Goal: Task Accomplishment & Management: Complete application form

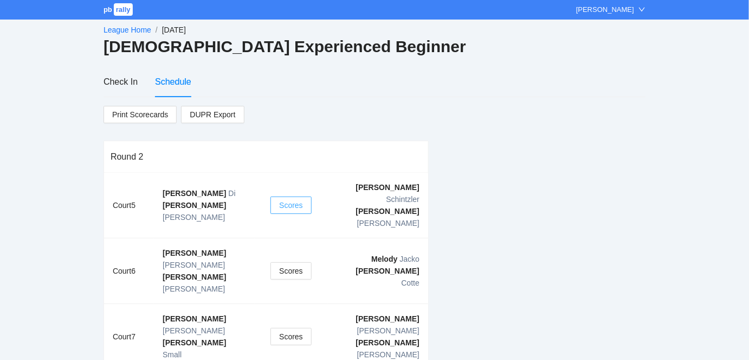
click at [288, 199] on span "Scores" at bounding box center [291, 205] width 24 height 12
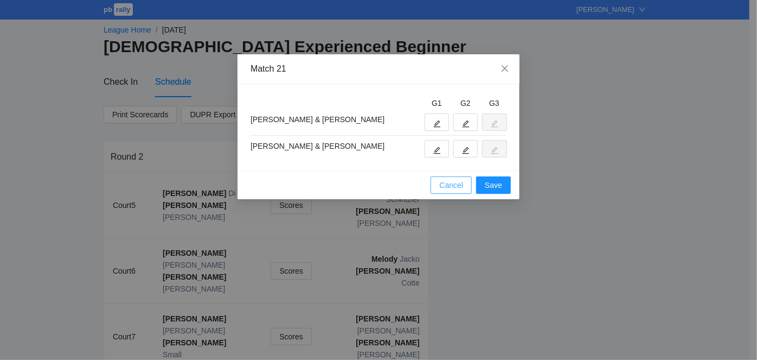
click at [450, 189] on span "Cancel" at bounding box center [451, 185] width 24 height 12
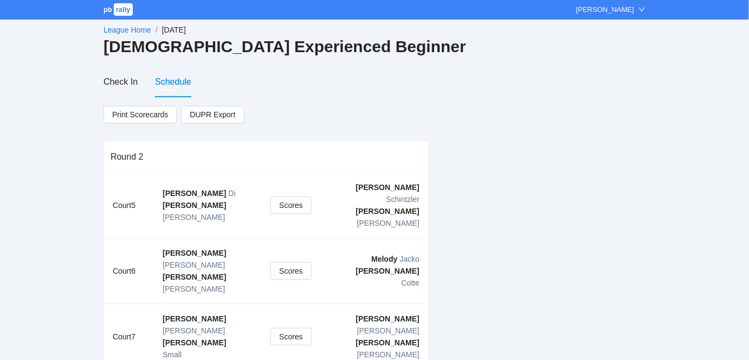
click at [115, 29] on link "League Home" at bounding box center [128, 29] width 48 height 9
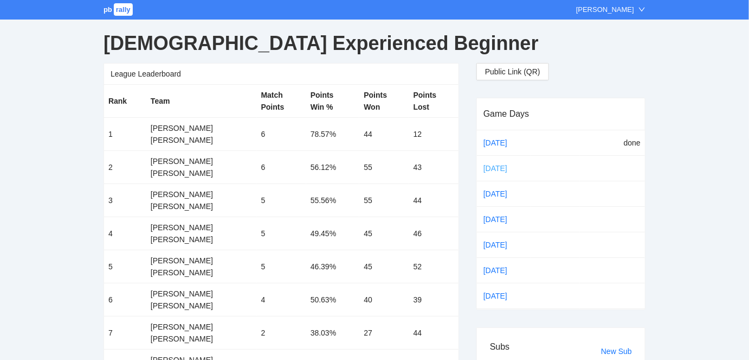
click at [495, 164] on link "[DATE]" at bounding box center [505, 168] width 46 height 16
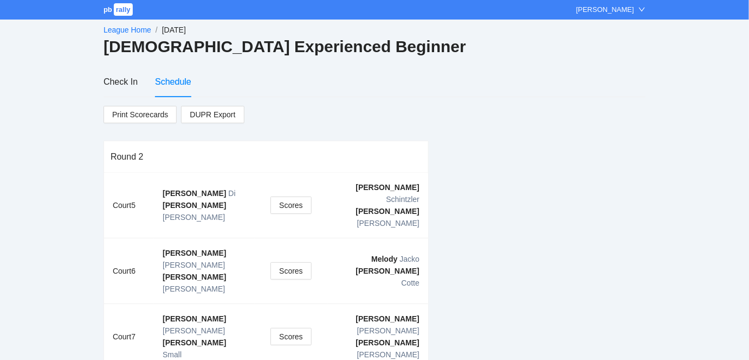
click at [117, 29] on link "League Home" at bounding box center [128, 29] width 48 height 9
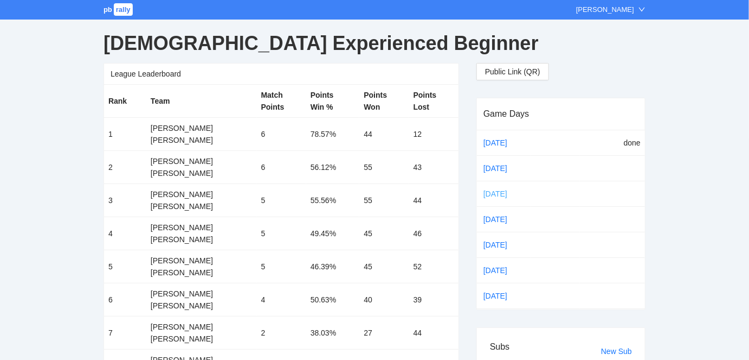
click at [491, 191] on link "[DATE]" at bounding box center [505, 193] width 46 height 16
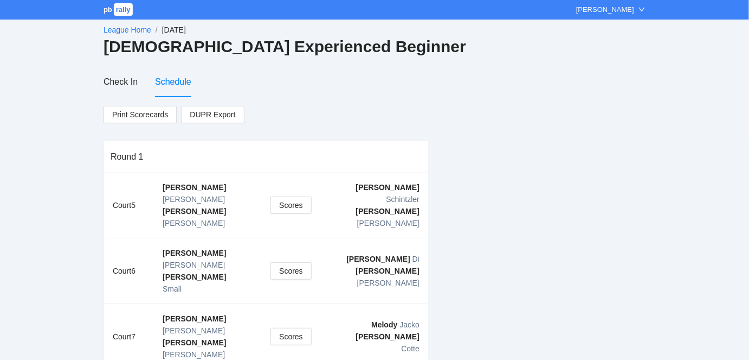
click at [127, 25] on link "League Home" at bounding box center [128, 29] width 48 height 9
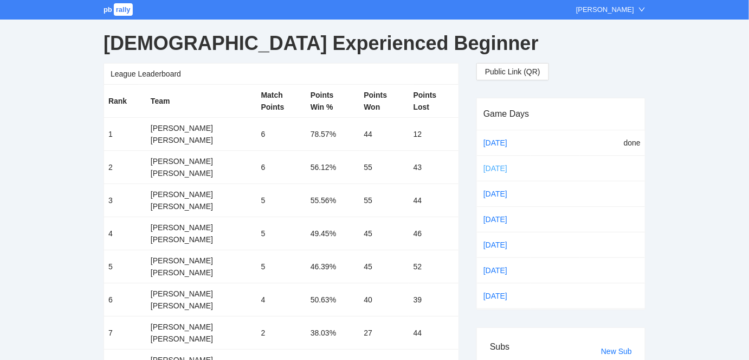
click at [497, 164] on link "[DATE]" at bounding box center [505, 168] width 46 height 16
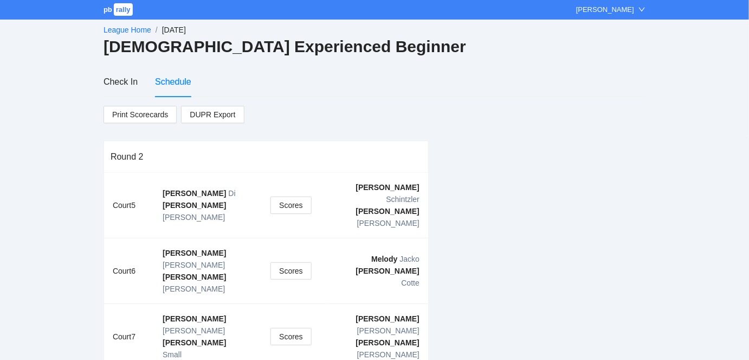
click at [125, 28] on link "League Home" at bounding box center [128, 29] width 48 height 9
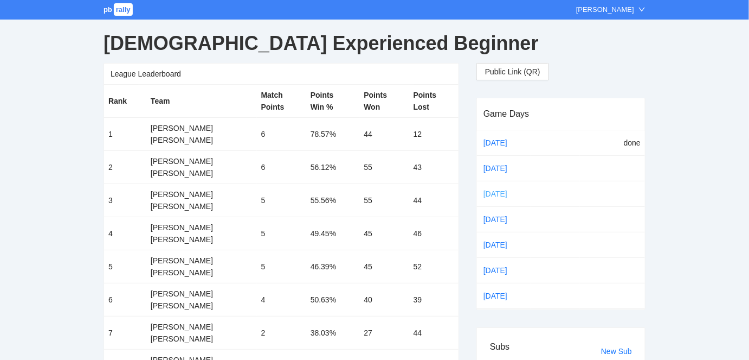
click at [493, 190] on link "Sep 29" at bounding box center [505, 193] width 46 height 16
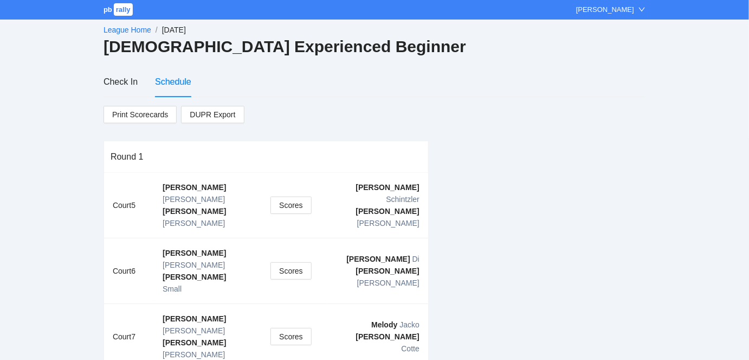
click at [123, 27] on link "League Home" at bounding box center [128, 29] width 48 height 9
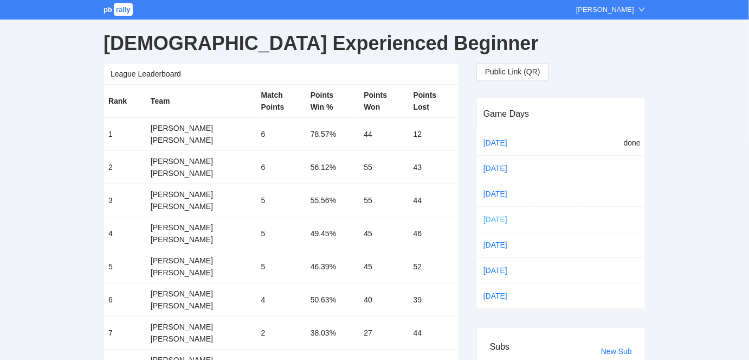
click at [495, 214] on link "Oct 06" at bounding box center [505, 219] width 46 height 16
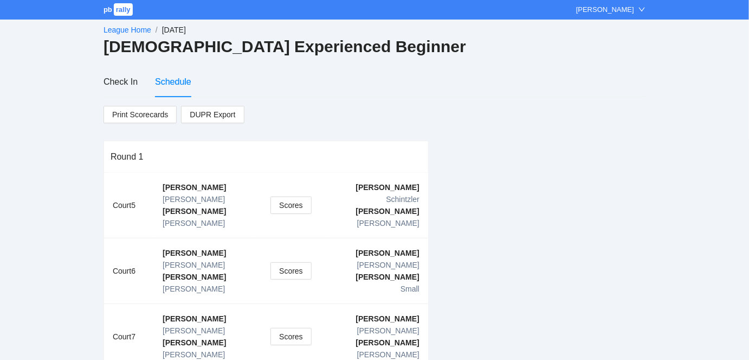
click at [124, 29] on link "League Home" at bounding box center [128, 29] width 48 height 9
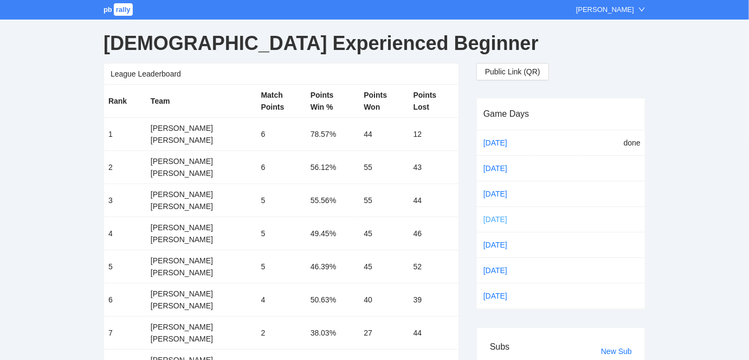
click at [493, 216] on link "Oct 06" at bounding box center [505, 219] width 46 height 16
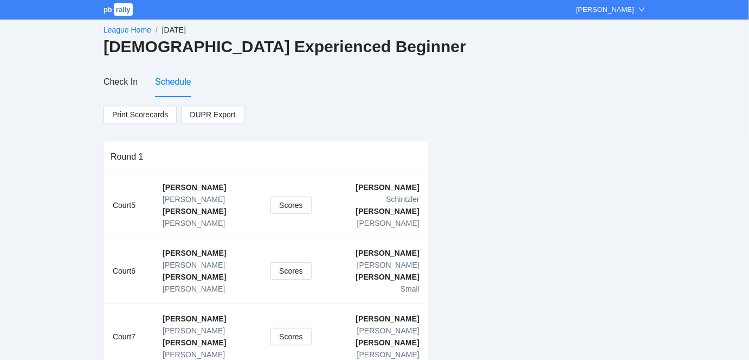
click at [124, 30] on link "League Home" at bounding box center [128, 29] width 48 height 9
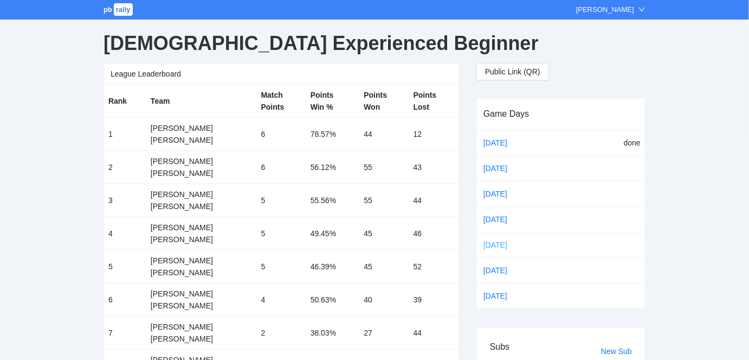
click at [490, 240] on link "Oct 13" at bounding box center [505, 244] width 46 height 16
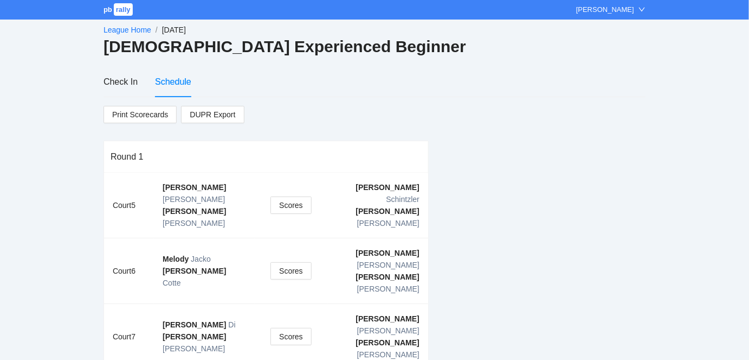
click at [116, 26] on link "League Home" at bounding box center [128, 29] width 48 height 9
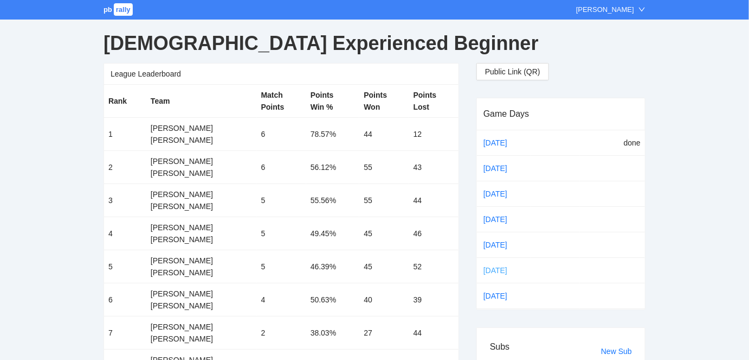
click at [497, 267] on link "Oct 20" at bounding box center [505, 270] width 46 height 16
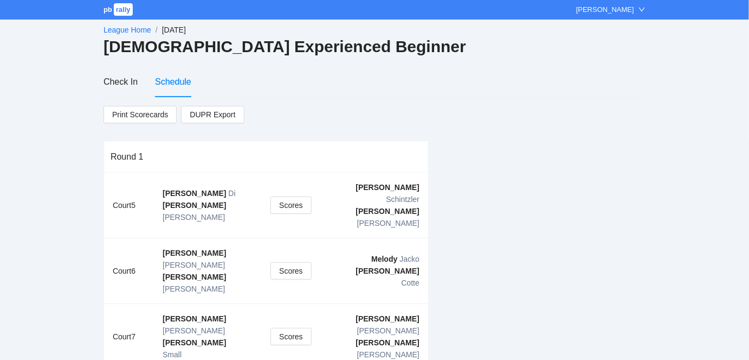
click at [112, 26] on link "League Home" at bounding box center [128, 29] width 48 height 9
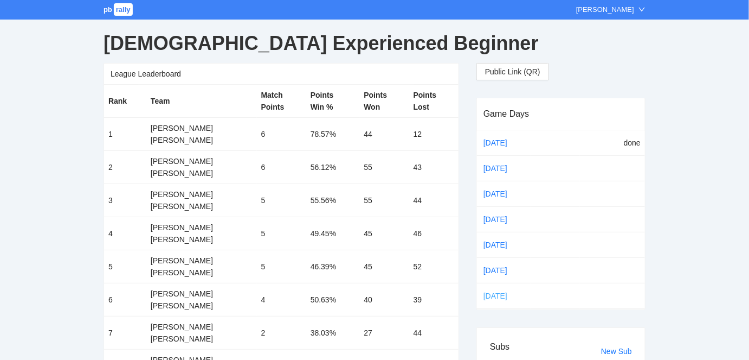
click at [493, 293] on link "Oct 27" at bounding box center [505, 295] width 46 height 16
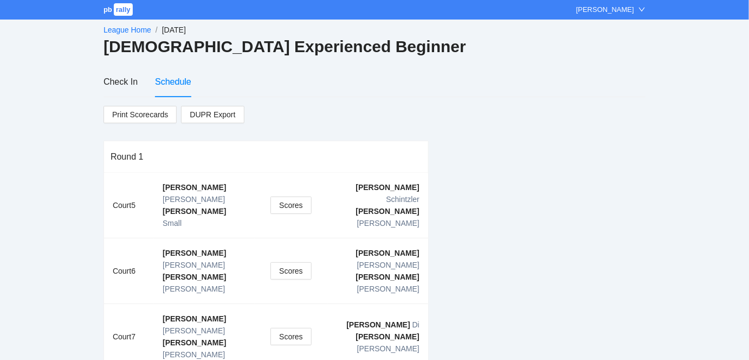
click at [120, 28] on link "League Home" at bounding box center [128, 29] width 48 height 9
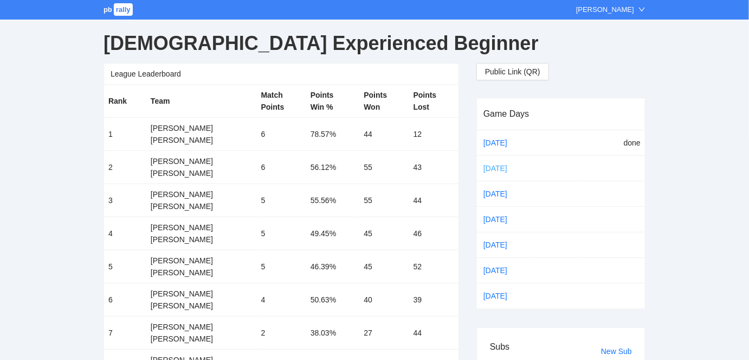
click at [495, 163] on link "Sep 22" at bounding box center [505, 168] width 46 height 16
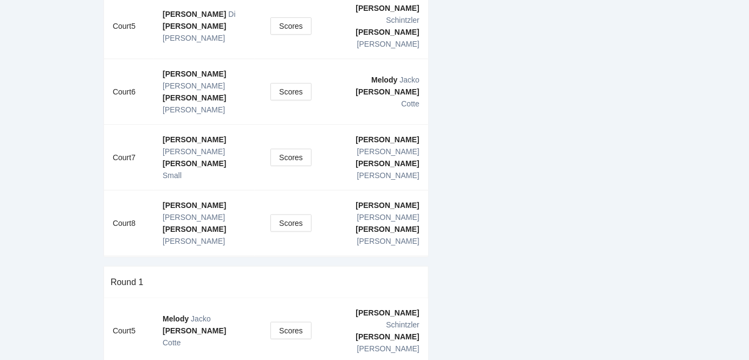
scroll to position [192, 0]
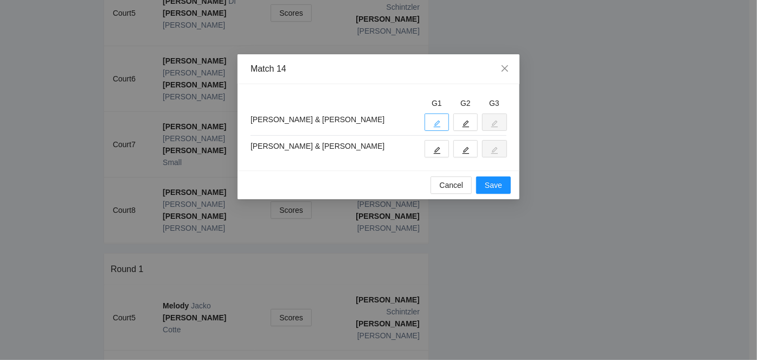
click at [441, 120] on button "button" at bounding box center [437, 121] width 24 height 17
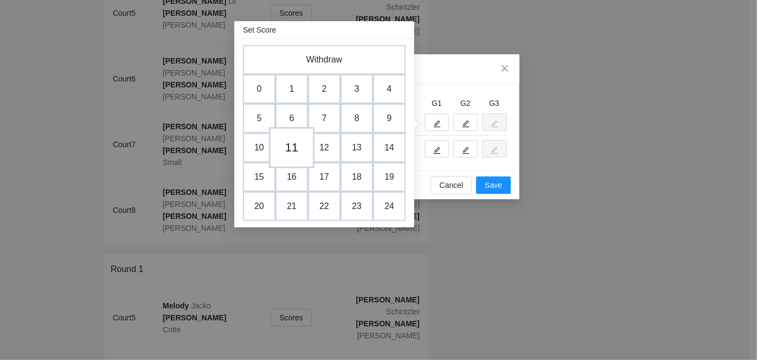
click at [294, 143] on td "11" at bounding box center [292, 147] width 46 height 41
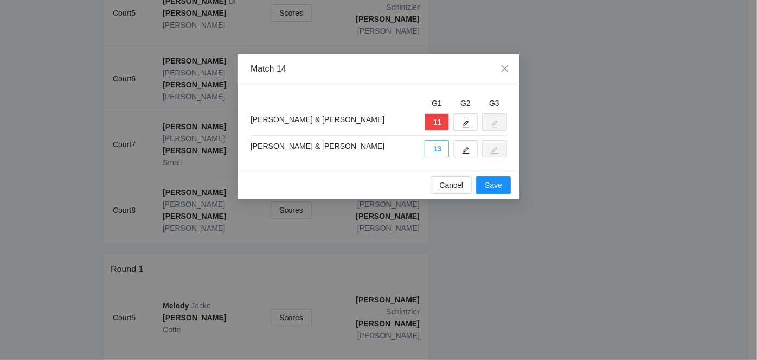
click at [439, 148] on button "13" at bounding box center [437, 148] width 24 height 17
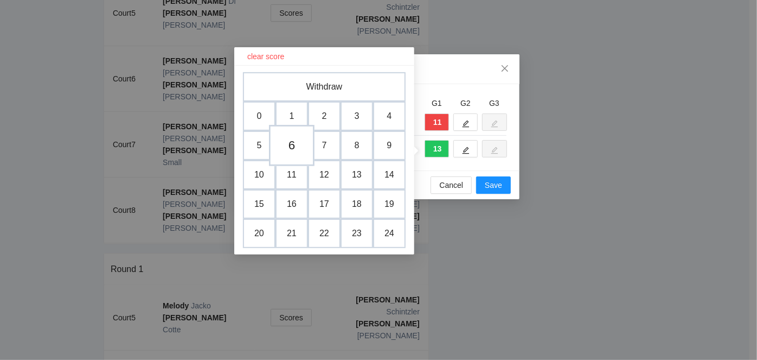
click at [290, 140] on td "6" at bounding box center [292, 145] width 46 height 41
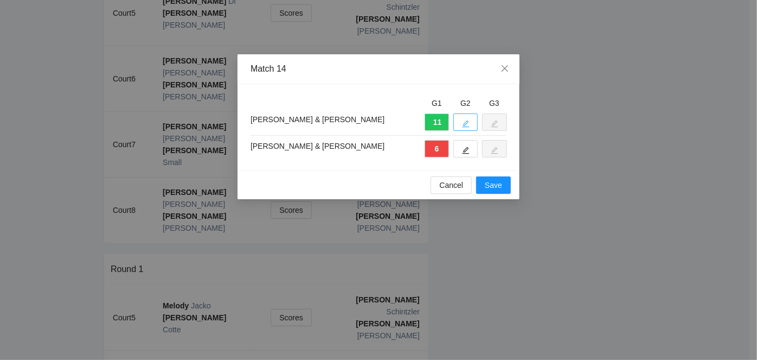
click at [462, 123] on icon "edit" at bounding box center [466, 124] width 8 height 8
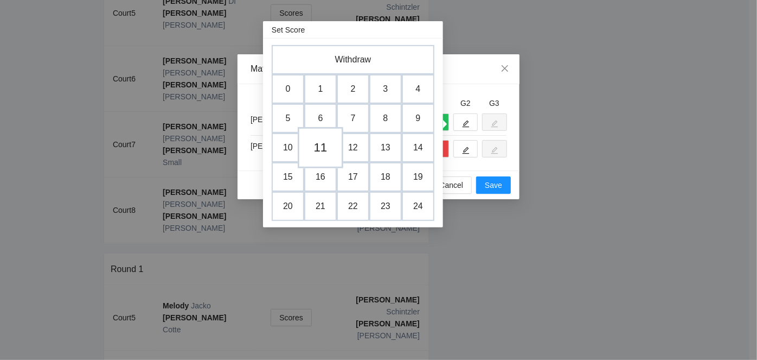
click at [322, 143] on td "11" at bounding box center [321, 147] width 46 height 41
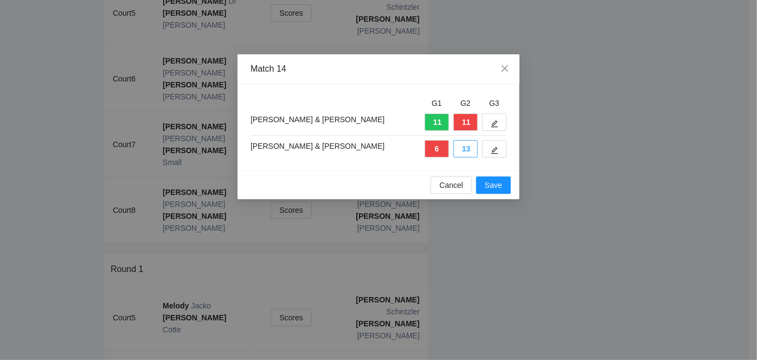
click at [463, 147] on button "13" at bounding box center [465, 148] width 24 height 17
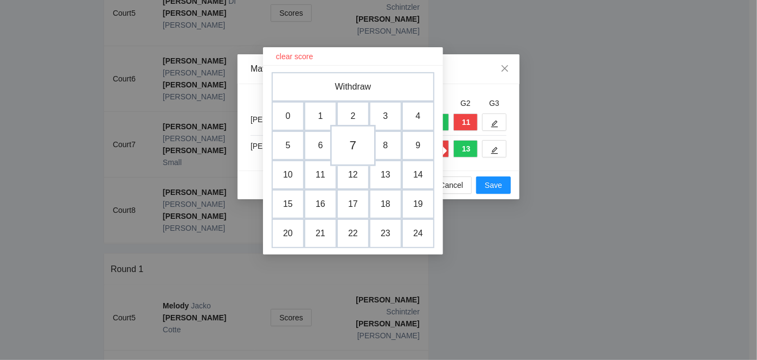
click at [357, 142] on td "7" at bounding box center [353, 145] width 46 height 41
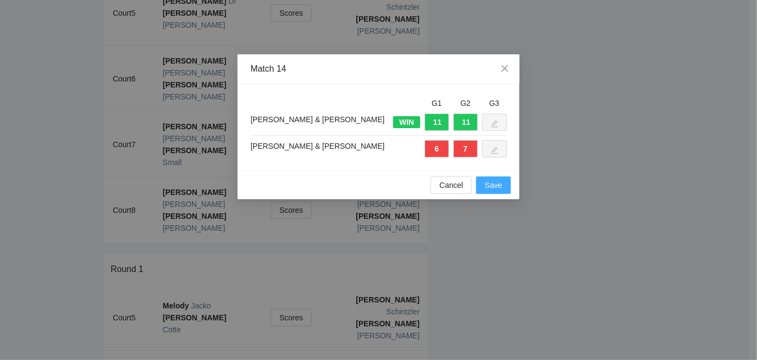
click at [487, 182] on span "Save" at bounding box center [493, 185] width 17 height 12
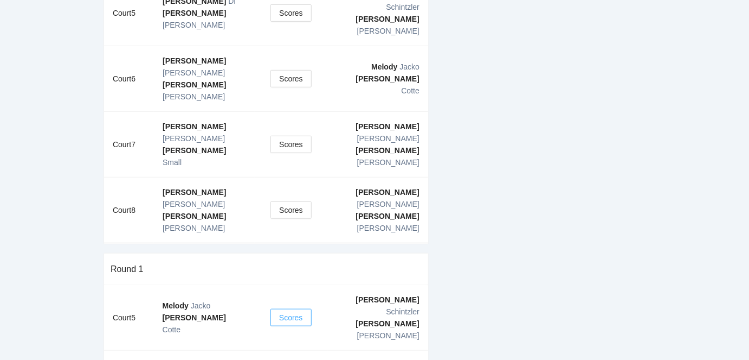
click at [290, 311] on span "Scores" at bounding box center [291, 317] width 24 height 12
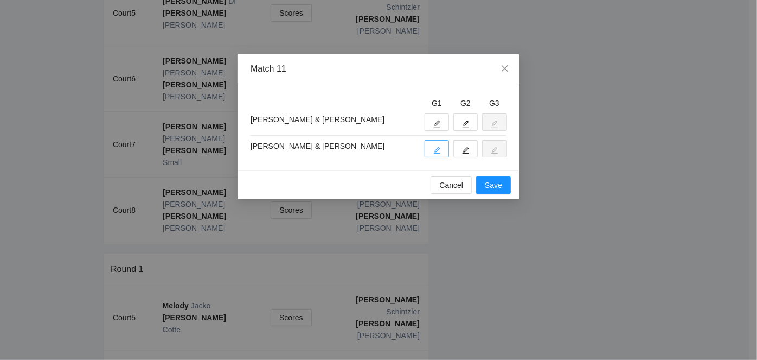
click at [435, 149] on icon "edit" at bounding box center [437, 150] width 8 height 8
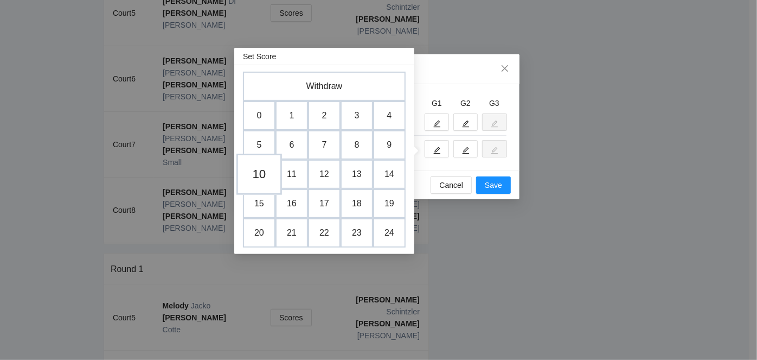
click at [262, 171] on td "10" at bounding box center [259, 173] width 46 height 41
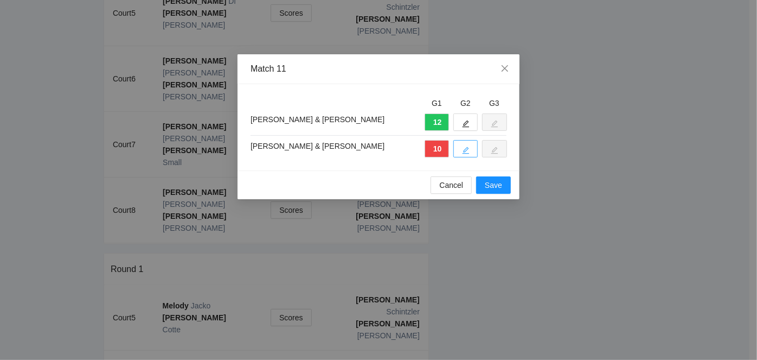
click at [465, 149] on icon "edit" at bounding box center [466, 150] width 8 height 8
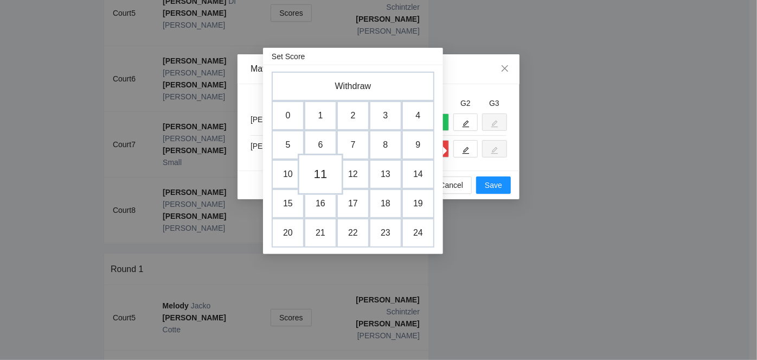
click at [322, 164] on td "11" at bounding box center [321, 173] width 46 height 41
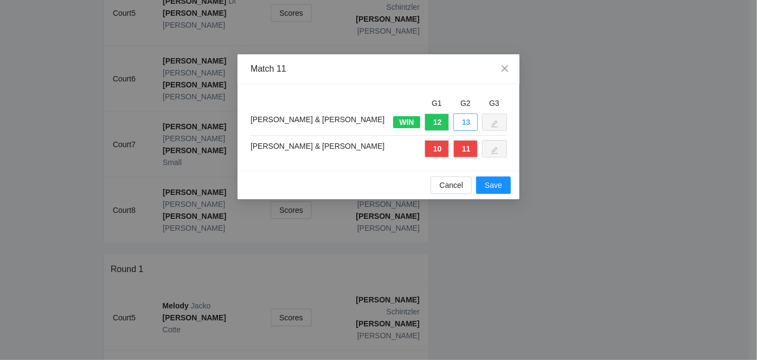
click at [458, 123] on button "13" at bounding box center [465, 121] width 24 height 17
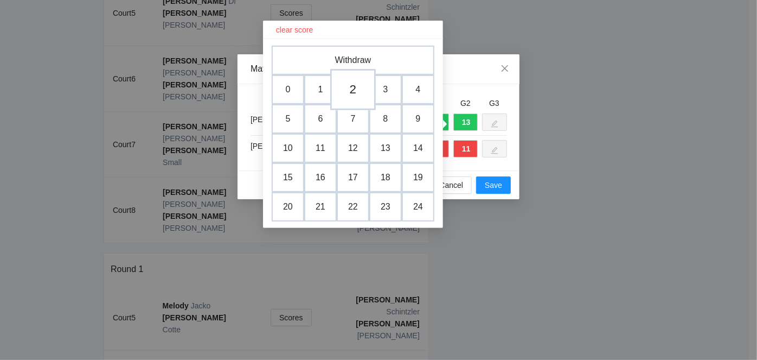
click at [356, 89] on td "2" at bounding box center [353, 89] width 46 height 41
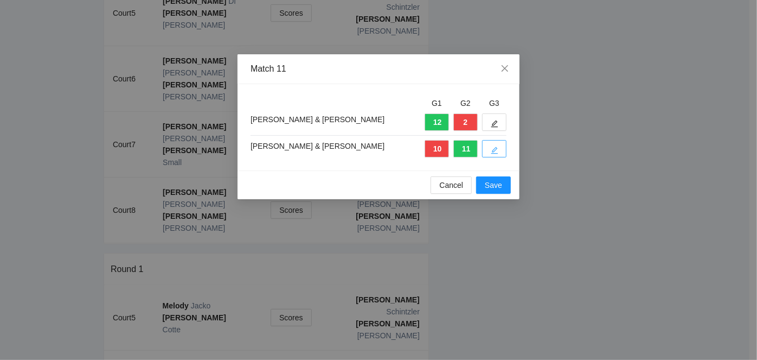
click at [490, 149] on button "button" at bounding box center [494, 148] width 24 height 17
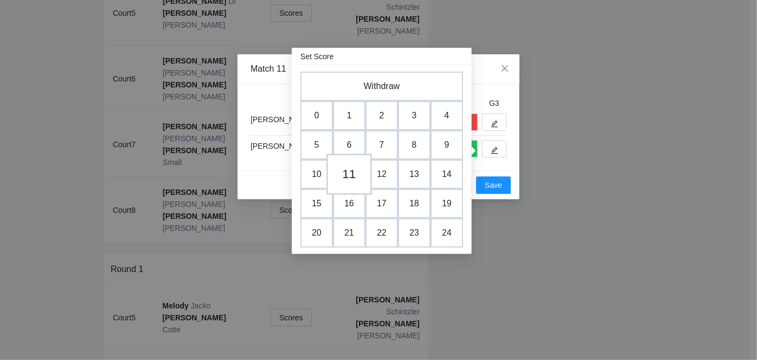
click at [342, 171] on td "11" at bounding box center [349, 173] width 46 height 41
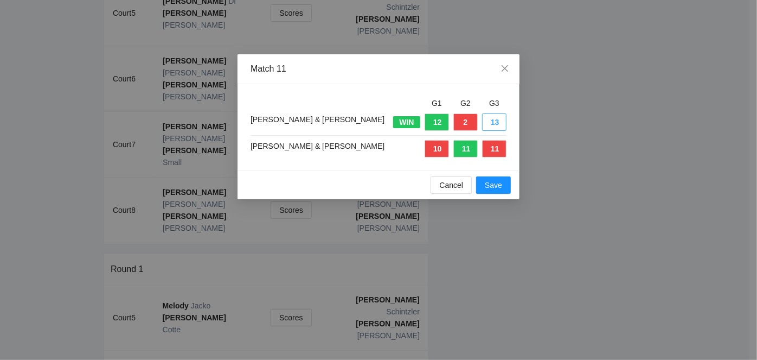
click at [491, 121] on button "13" at bounding box center [494, 121] width 24 height 17
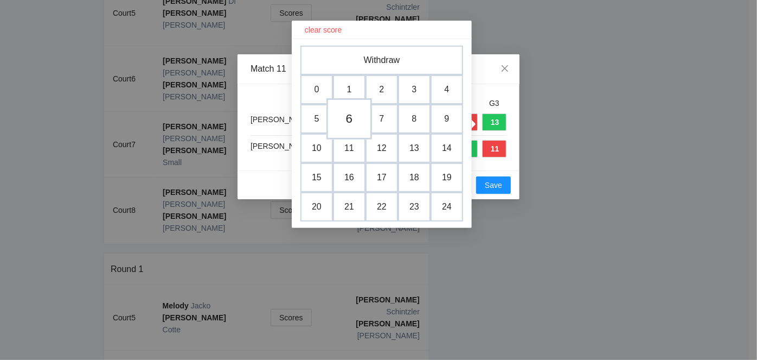
click at [342, 112] on td "6" at bounding box center [349, 118] width 46 height 41
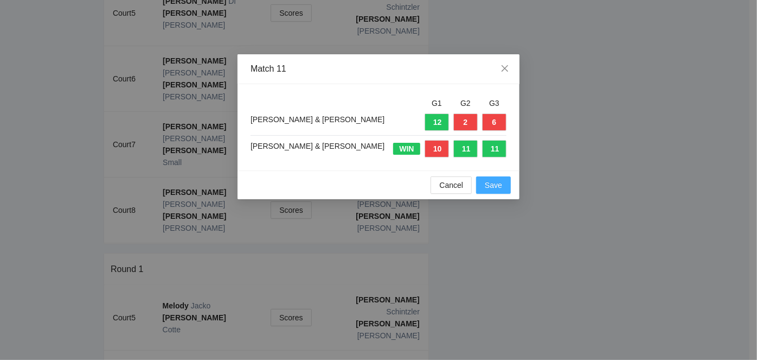
click at [494, 184] on span "Save" at bounding box center [493, 185] width 17 height 12
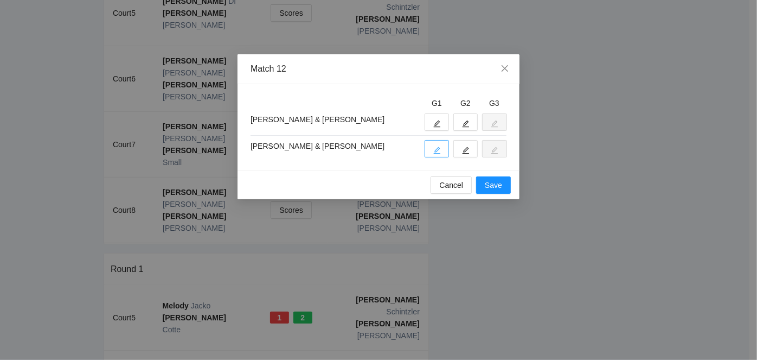
click at [439, 149] on icon "edit" at bounding box center [437, 150] width 8 height 8
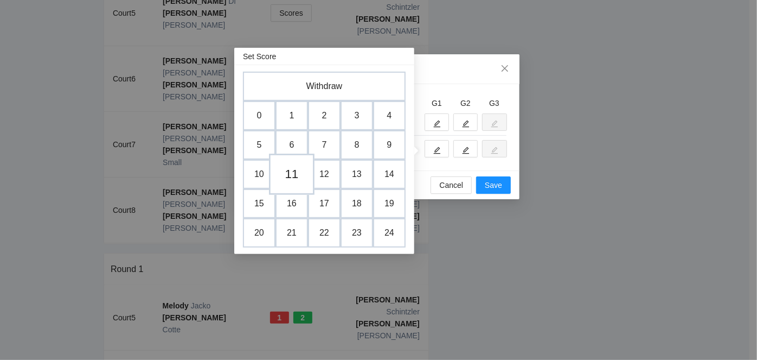
click at [295, 170] on td "11" at bounding box center [292, 173] width 46 height 41
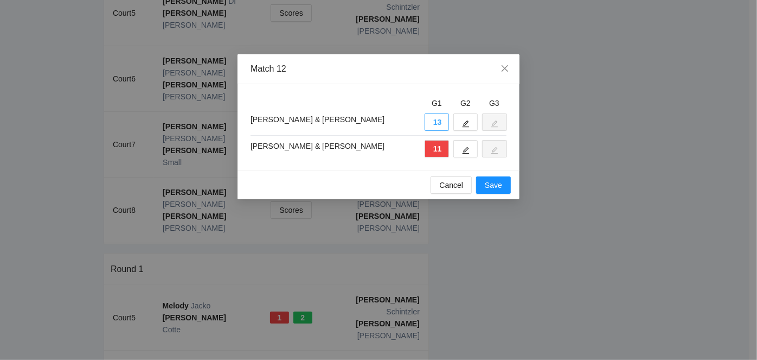
click at [432, 123] on button "13" at bounding box center [437, 121] width 24 height 17
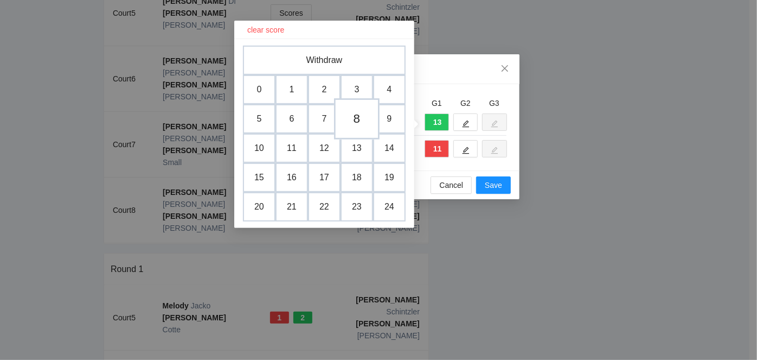
click at [352, 118] on td "8" at bounding box center [357, 118] width 46 height 41
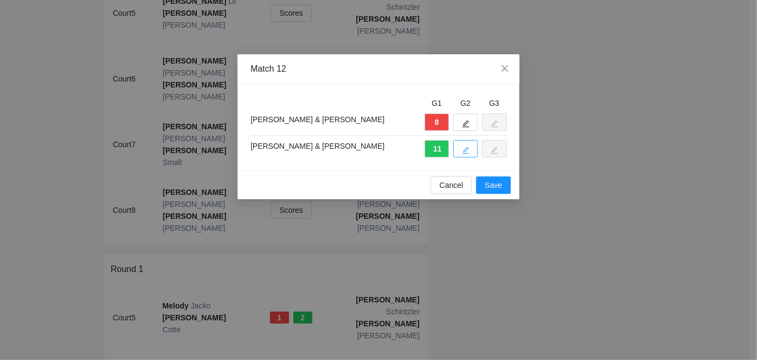
click at [465, 151] on icon "edit" at bounding box center [466, 150] width 7 height 7
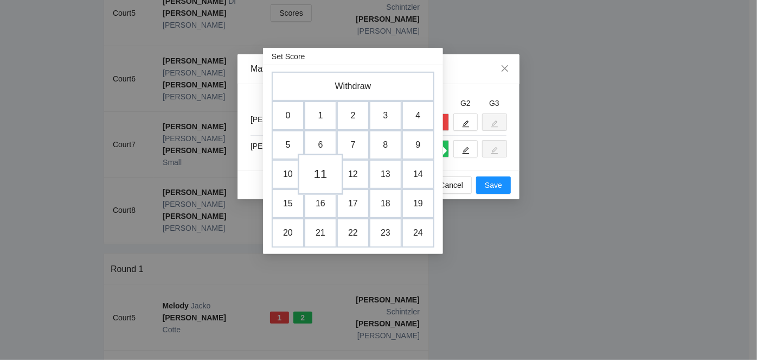
click at [324, 177] on td "11" at bounding box center [321, 173] width 46 height 41
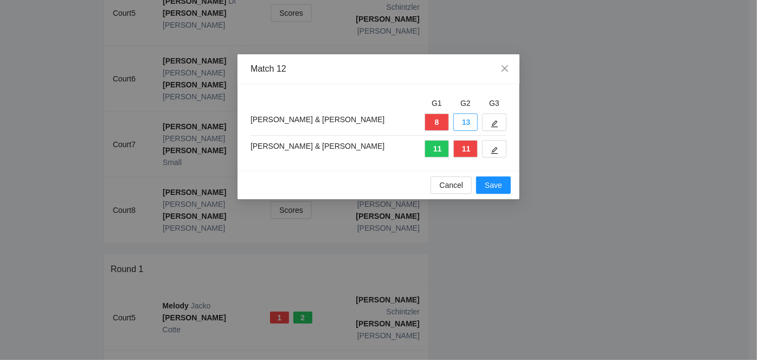
click at [463, 121] on button "13" at bounding box center [465, 121] width 24 height 17
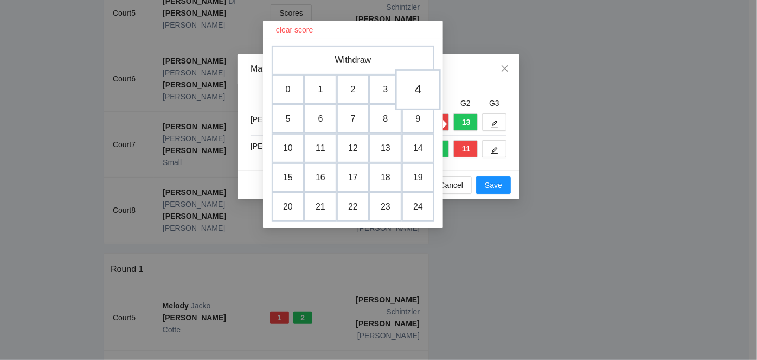
click at [416, 89] on td "4" at bounding box center [418, 89] width 46 height 41
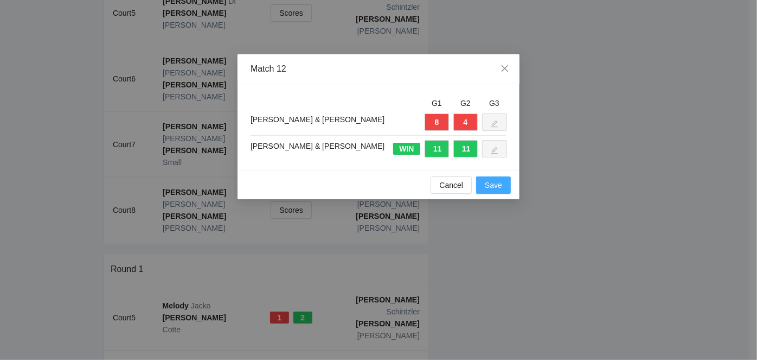
click at [495, 186] on span "Save" at bounding box center [493, 185] width 17 height 12
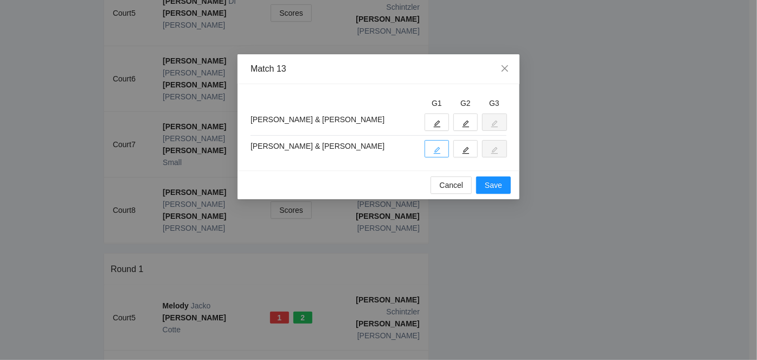
click at [436, 147] on icon "edit" at bounding box center [437, 150] width 8 height 8
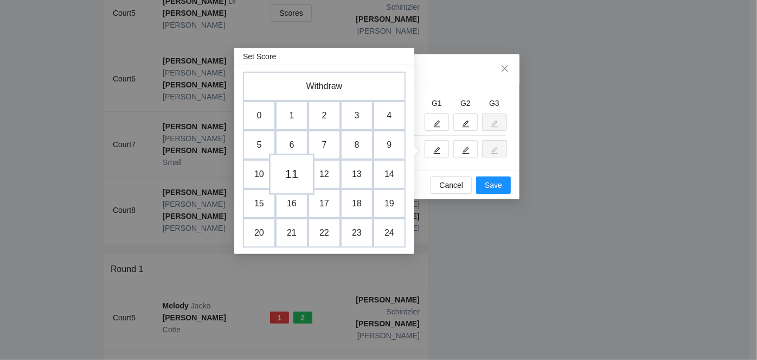
click at [291, 171] on td "11" at bounding box center [292, 173] width 46 height 41
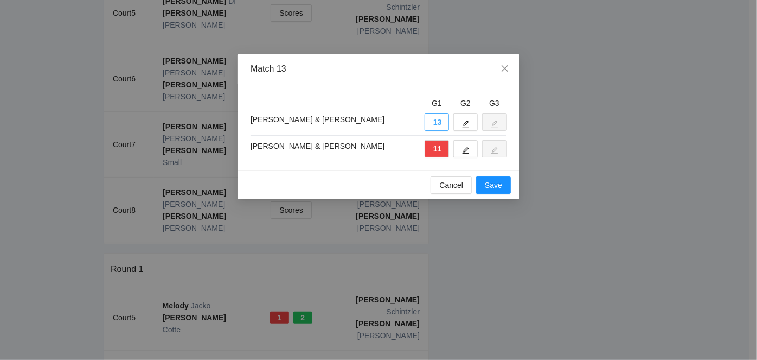
click at [435, 121] on button "13" at bounding box center [437, 121] width 24 height 17
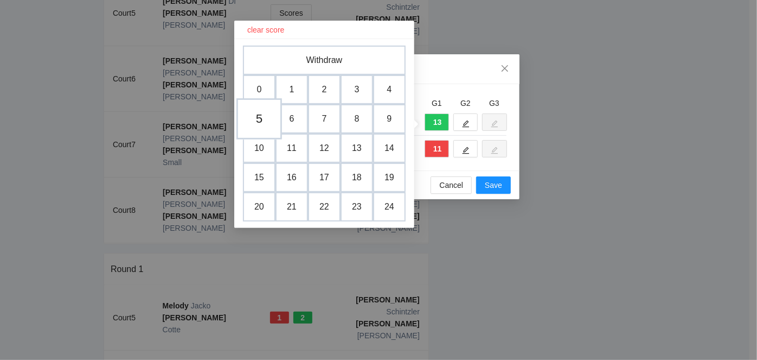
click at [255, 117] on td "5" at bounding box center [259, 118] width 46 height 41
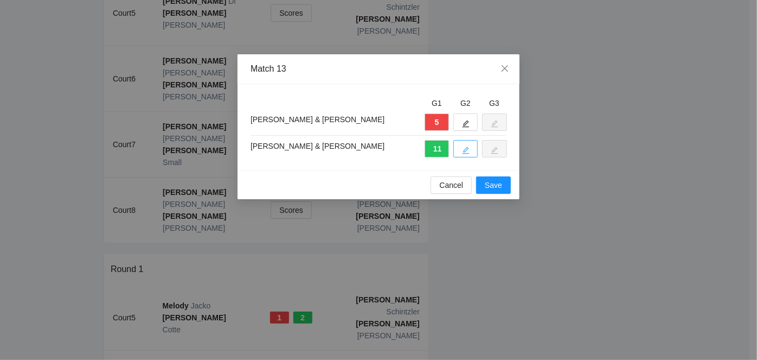
click at [466, 147] on icon "edit" at bounding box center [466, 150] width 8 height 8
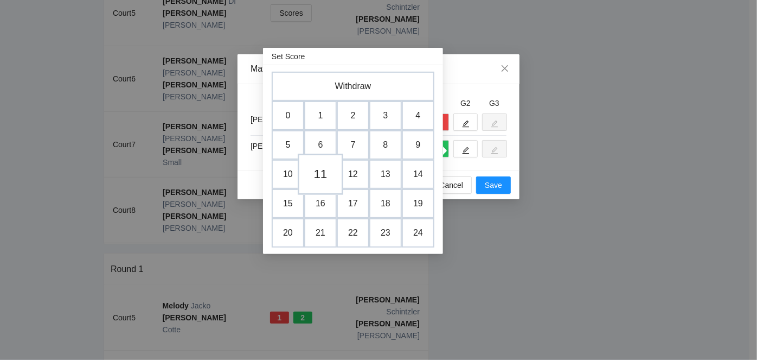
click at [316, 171] on td "11" at bounding box center [321, 173] width 46 height 41
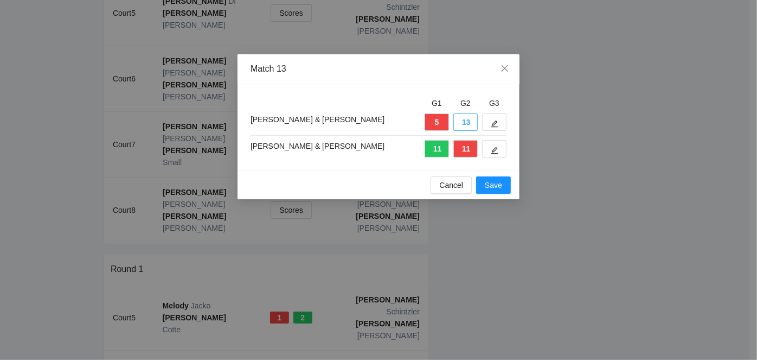
click at [466, 120] on button "13" at bounding box center [465, 121] width 24 height 17
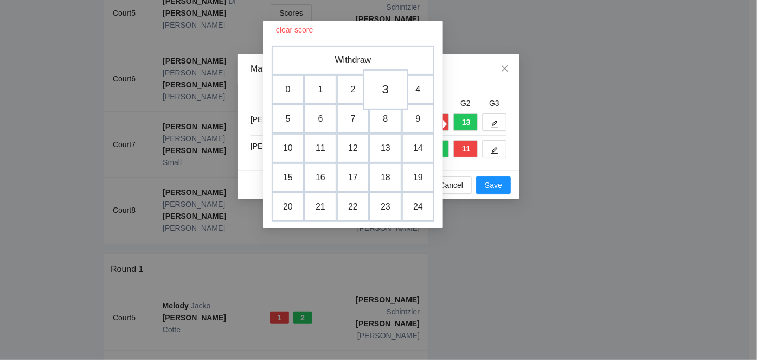
click at [380, 85] on td "3" at bounding box center [386, 89] width 46 height 41
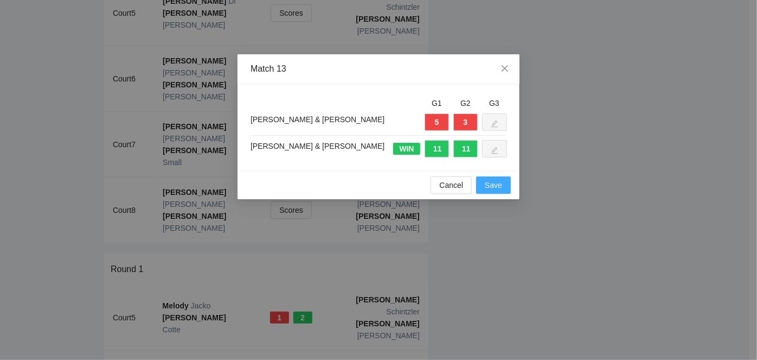
click at [487, 187] on span "Save" at bounding box center [493, 185] width 17 height 12
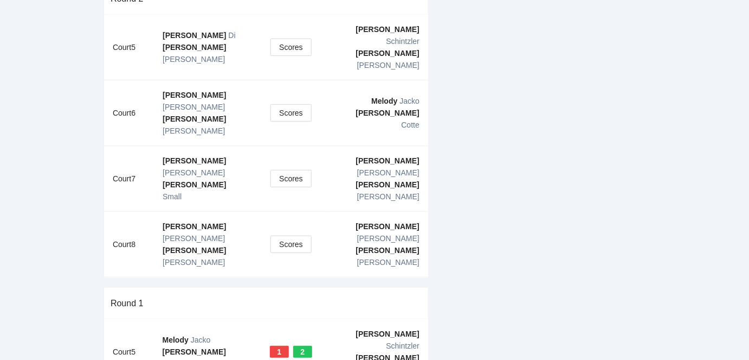
scroll to position [93, 0]
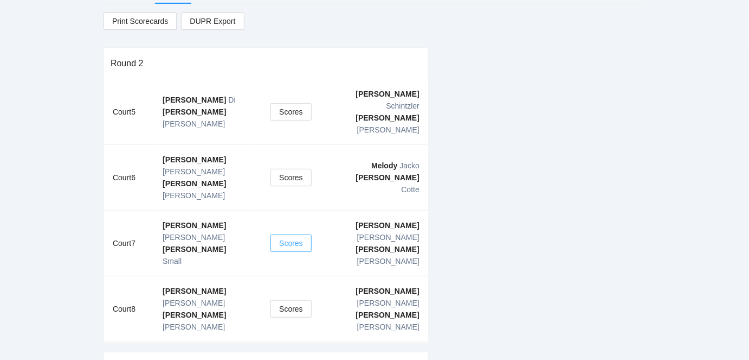
click at [287, 237] on span "Scores" at bounding box center [291, 243] width 24 height 12
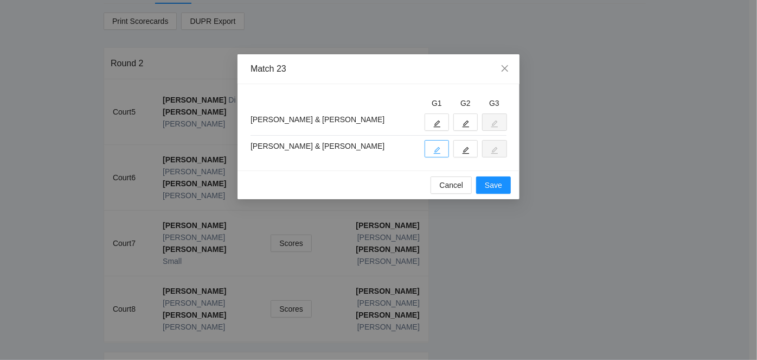
click at [437, 146] on icon "edit" at bounding box center [437, 150] width 8 height 8
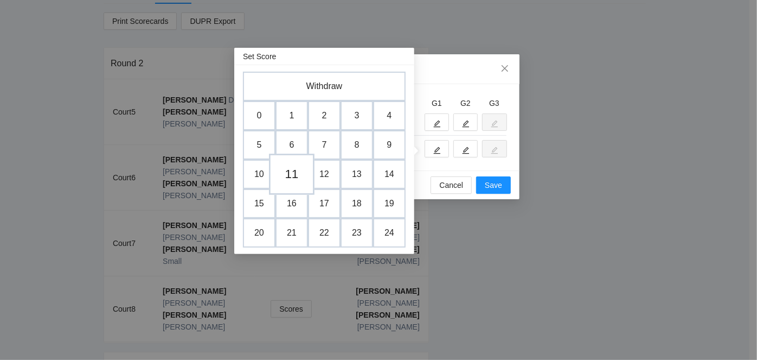
click at [292, 172] on td "11" at bounding box center [292, 173] width 46 height 41
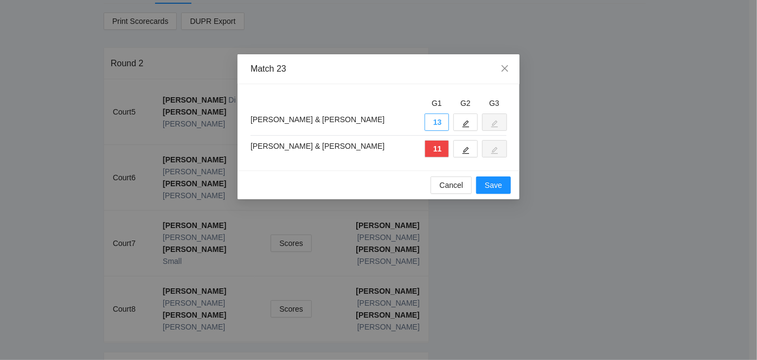
click at [438, 123] on button "13" at bounding box center [437, 121] width 24 height 17
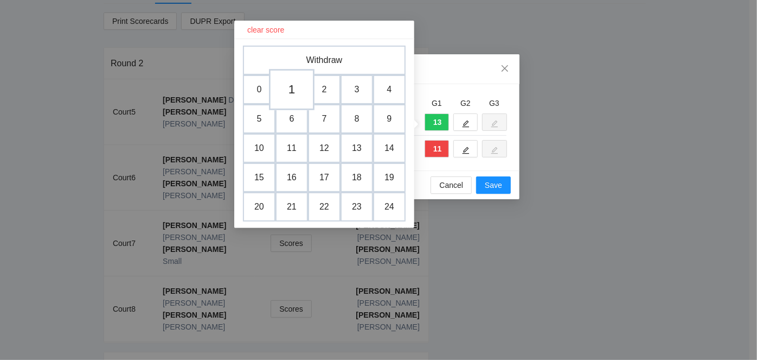
click at [284, 87] on td "1" at bounding box center [292, 89] width 46 height 41
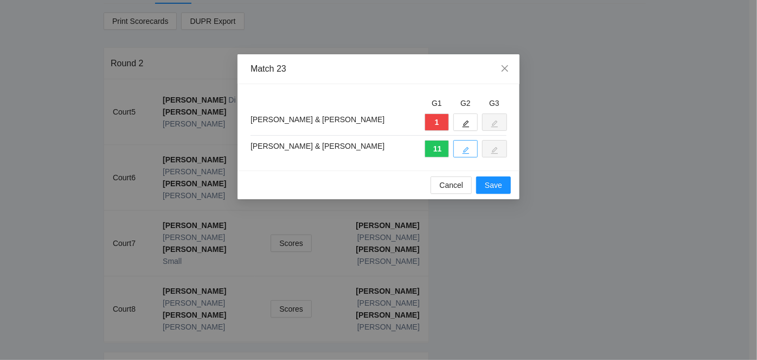
click at [465, 146] on icon "edit" at bounding box center [466, 150] width 8 height 8
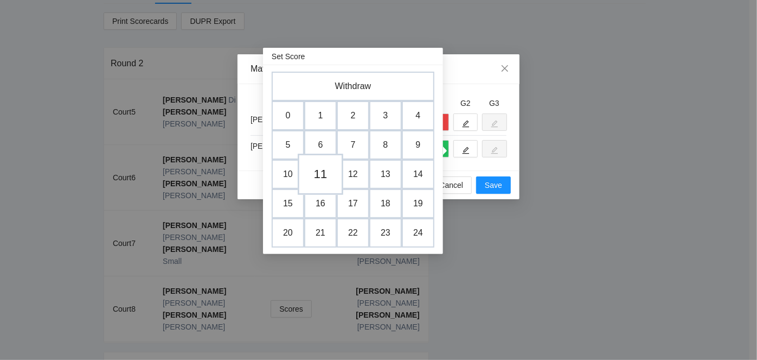
click at [319, 172] on td "11" at bounding box center [321, 173] width 46 height 41
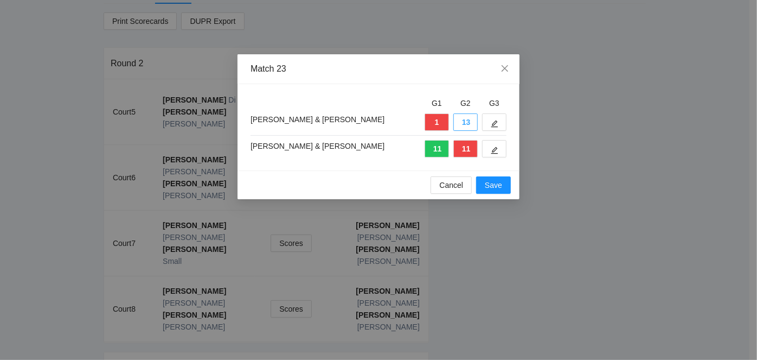
click at [465, 120] on button "13" at bounding box center [465, 121] width 24 height 17
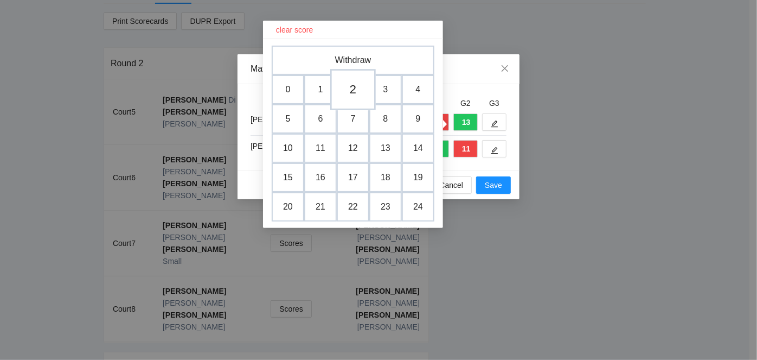
click at [352, 84] on td "2" at bounding box center [353, 89] width 46 height 41
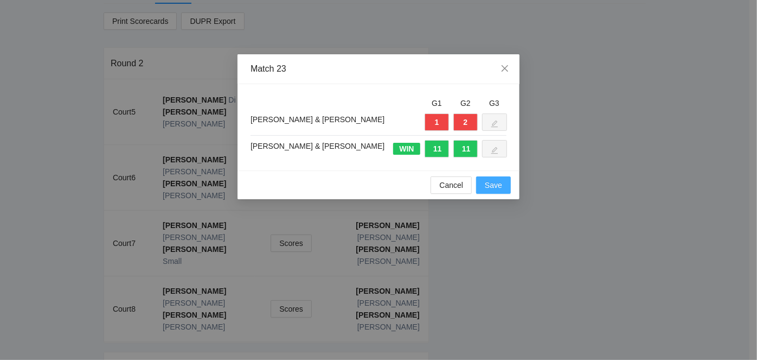
click at [487, 182] on span "Save" at bounding box center [493, 185] width 17 height 12
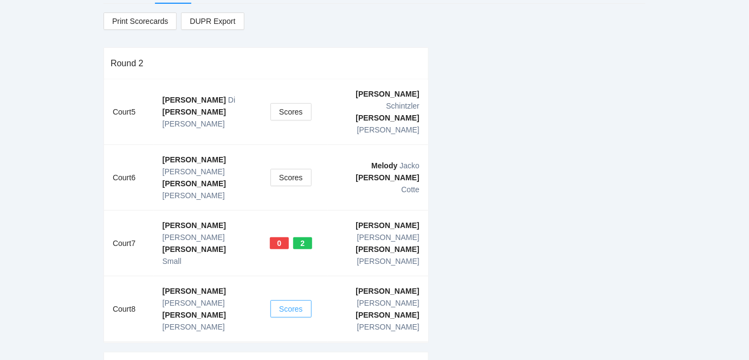
click at [286, 303] on span "Scores" at bounding box center [291, 309] width 24 height 12
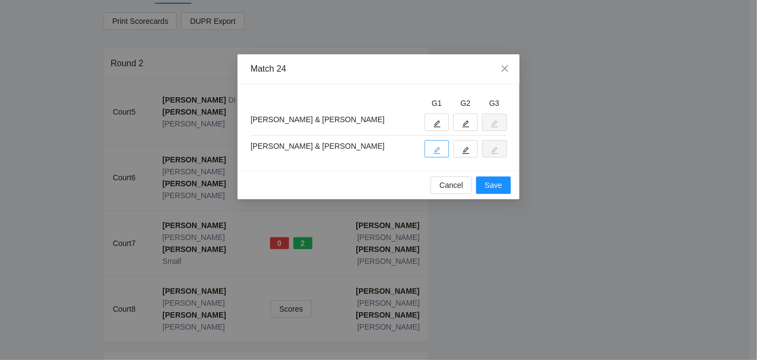
click at [437, 150] on icon "edit" at bounding box center [437, 150] width 7 height 7
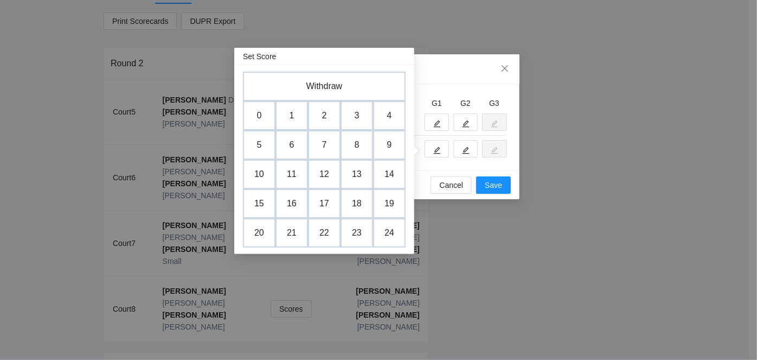
click at [294, 176] on td "11" at bounding box center [291, 173] width 33 height 29
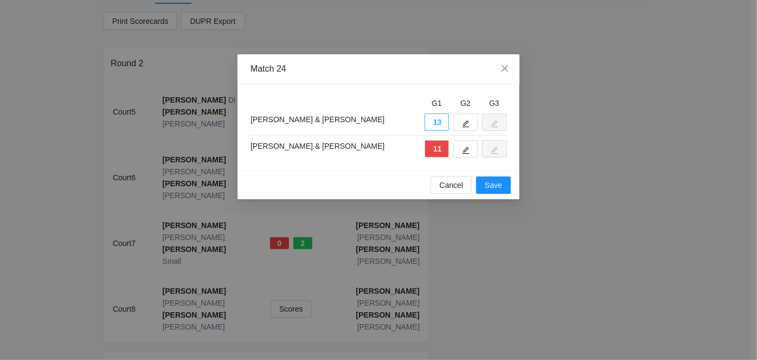
click at [435, 126] on button "13" at bounding box center [437, 121] width 24 height 17
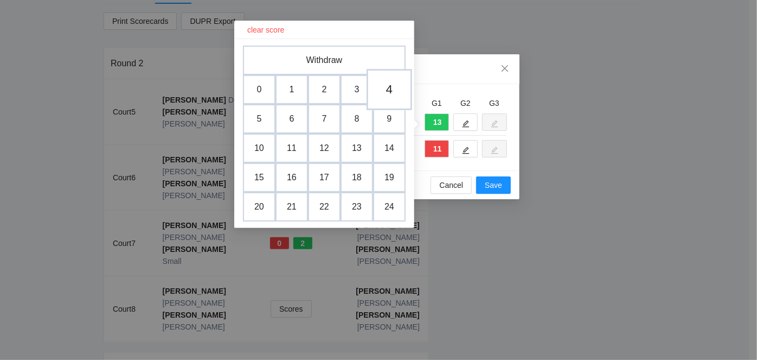
click at [383, 88] on td "4" at bounding box center [390, 89] width 46 height 41
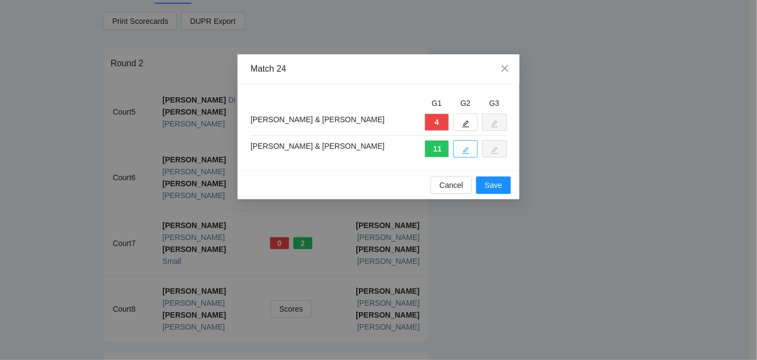
click at [467, 149] on icon "edit" at bounding box center [466, 150] width 7 height 7
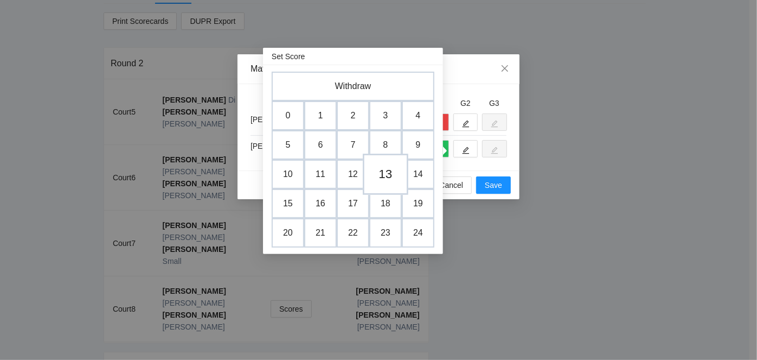
click at [387, 169] on td "13" at bounding box center [386, 173] width 46 height 41
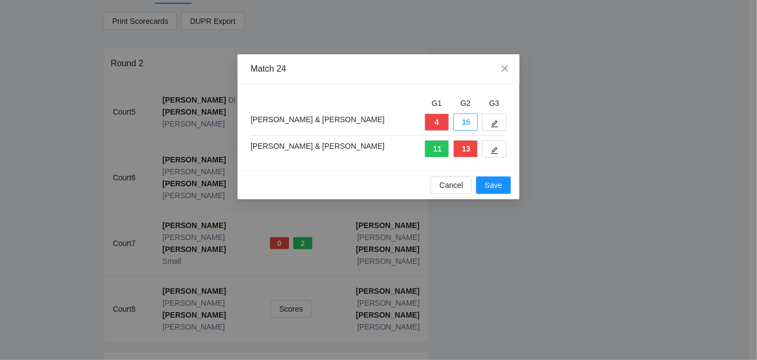
click at [465, 120] on button "15" at bounding box center [465, 121] width 24 height 17
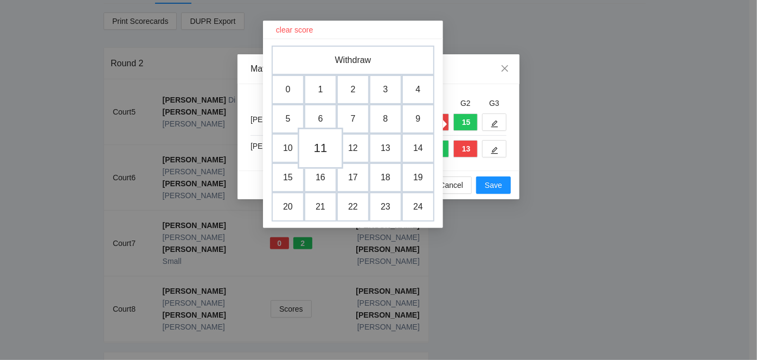
click at [325, 146] on td "11" at bounding box center [321, 147] width 46 height 41
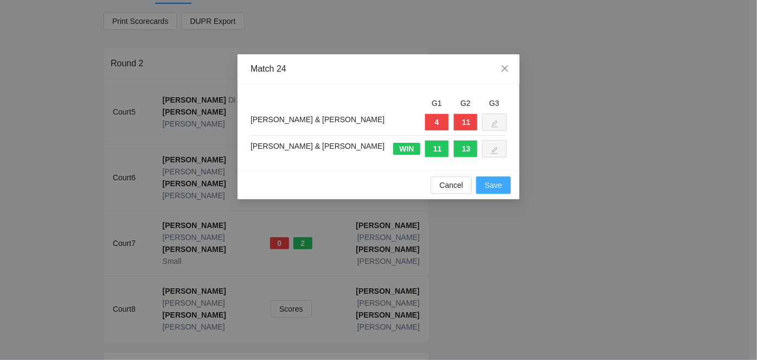
click at [497, 187] on span "Save" at bounding box center [493, 185] width 17 height 12
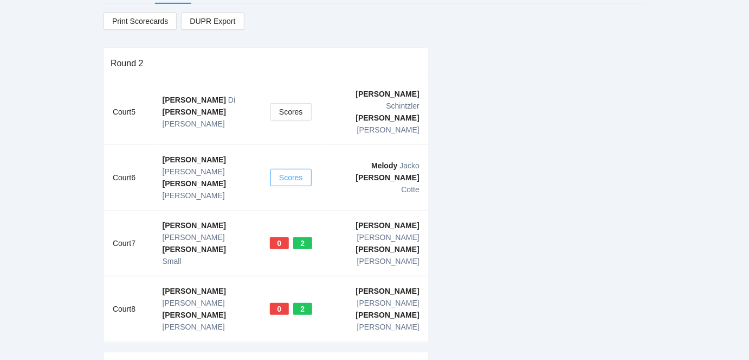
click at [291, 171] on span "Scores" at bounding box center [291, 177] width 24 height 12
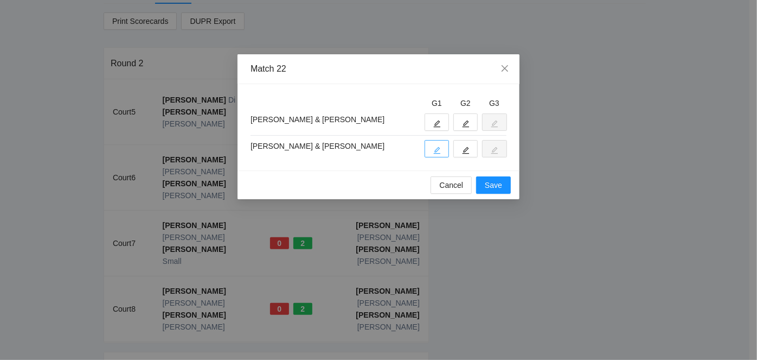
click at [440, 149] on icon "edit" at bounding box center [437, 150] width 8 height 8
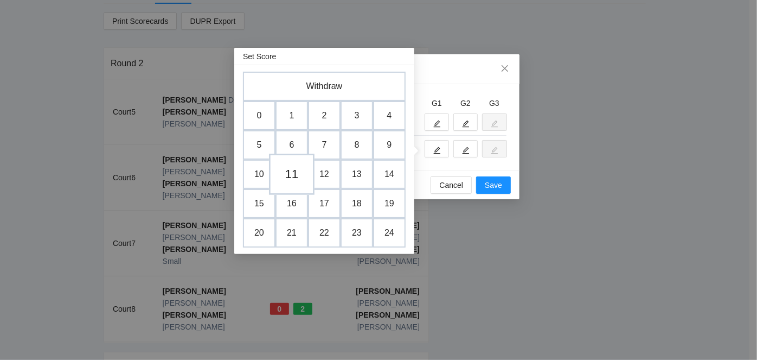
click at [293, 165] on td "11" at bounding box center [292, 173] width 46 height 41
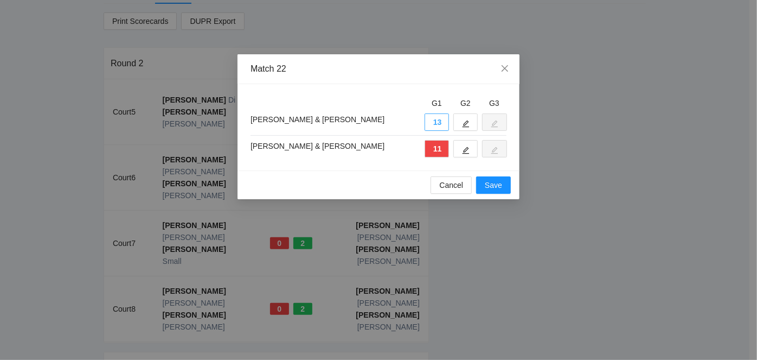
click at [433, 121] on button "13" at bounding box center [437, 121] width 24 height 17
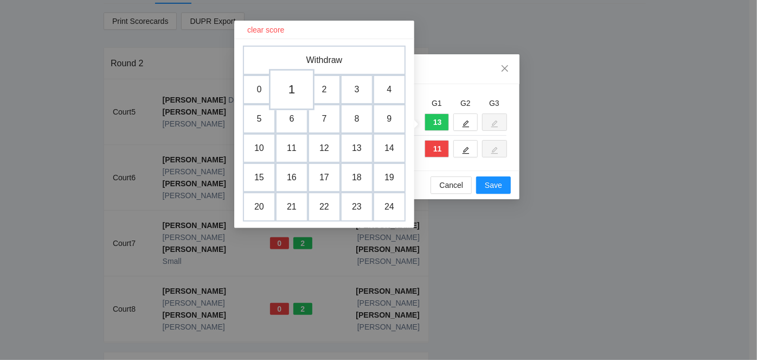
click at [286, 86] on td "1" at bounding box center [292, 89] width 46 height 41
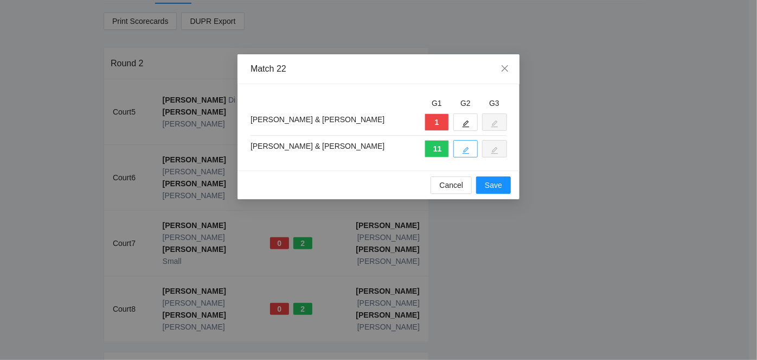
click at [466, 147] on icon "edit" at bounding box center [466, 150] width 7 height 7
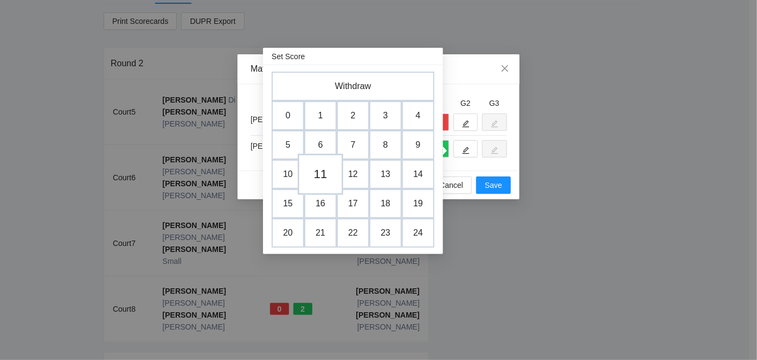
click at [322, 169] on td "11" at bounding box center [321, 173] width 46 height 41
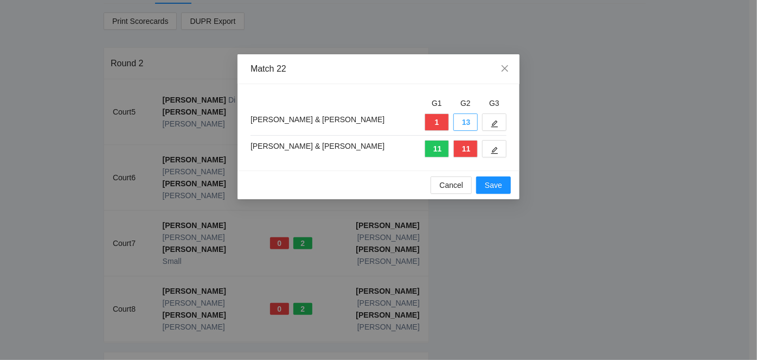
click at [460, 119] on button "13" at bounding box center [465, 121] width 24 height 17
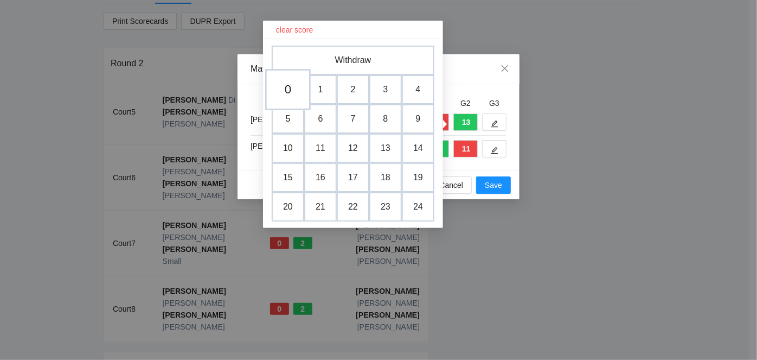
click at [291, 88] on td "0" at bounding box center [288, 89] width 46 height 41
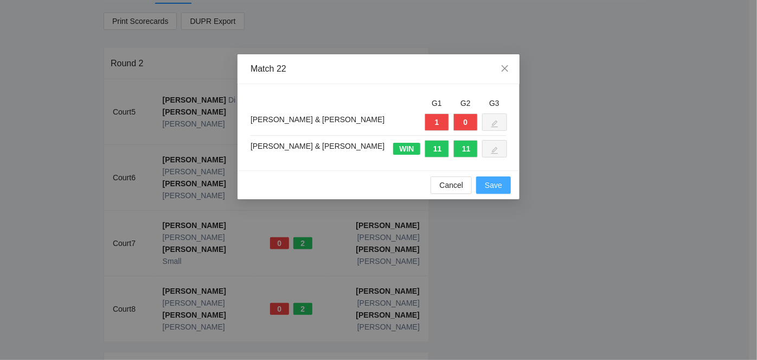
click at [495, 184] on span "Save" at bounding box center [493, 185] width 17 height 12
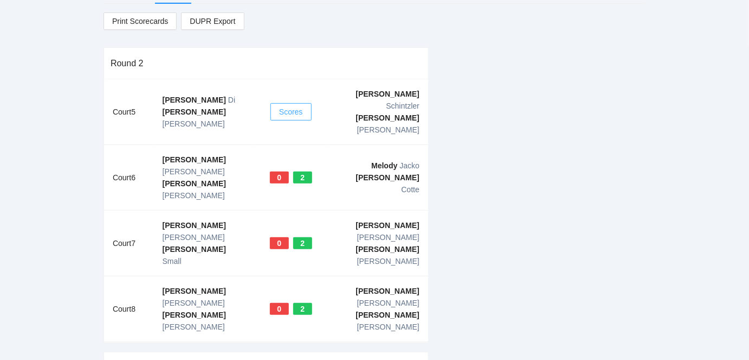
click at [292, 106] on span "Scores" at bounding box center [291, 112] width 24 height 12
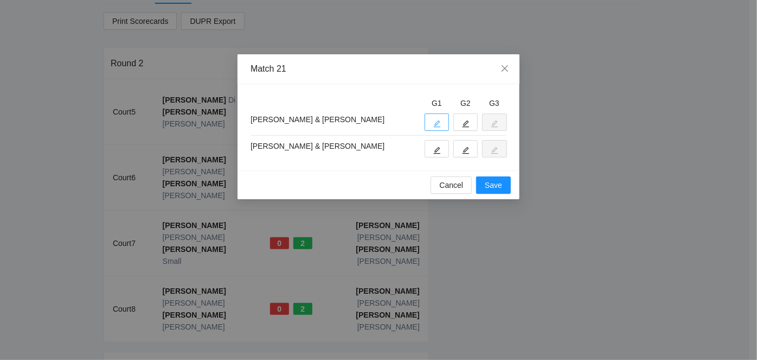
click at [437, 121] on icon "edit" at bounding box center [437, 123] width 7 height 7
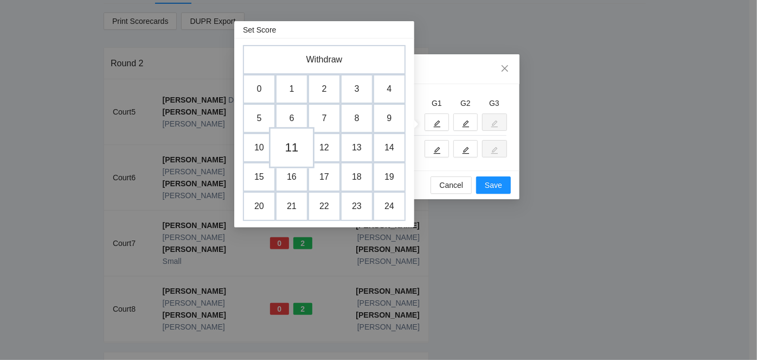
click at [298, 141] on td "11" at bounding box center [292, 147] width 46 height 41
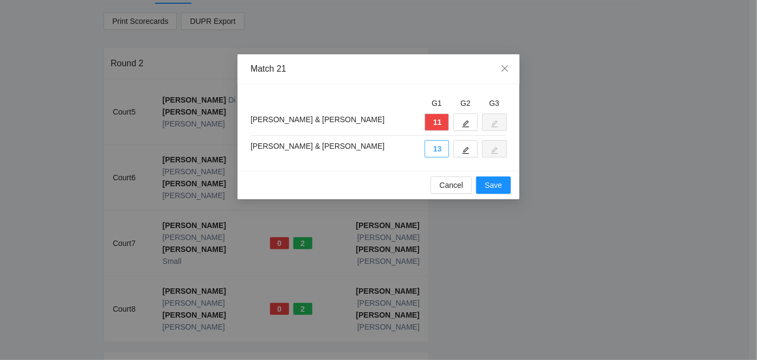
click at [435, 148] on button "13" at bounding box center [437, 148] width 24 height 17
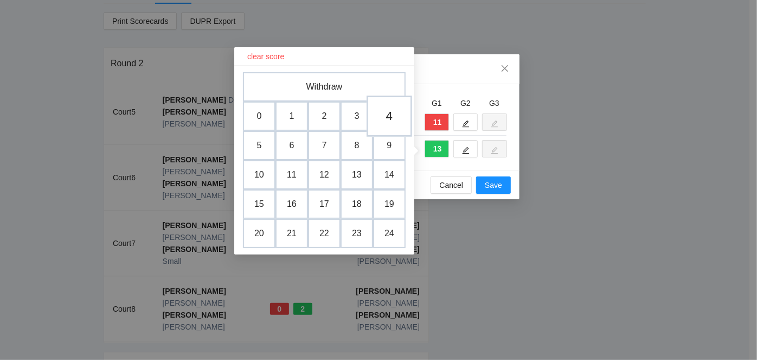
click at [384, 114] on td "4" at bounding box center [390, 115] width 46 height 41
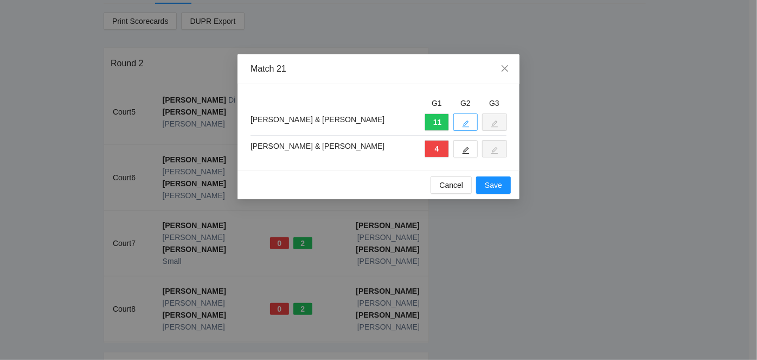
click at [469, 121] on icon "edit" at bounding box center [466, 124] width 8 height 8
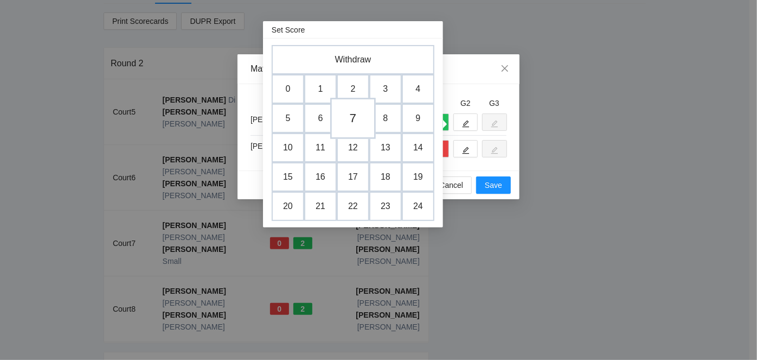
click at [351, 117] on td "7" at bounding box center [353, 118] width 46 height 41
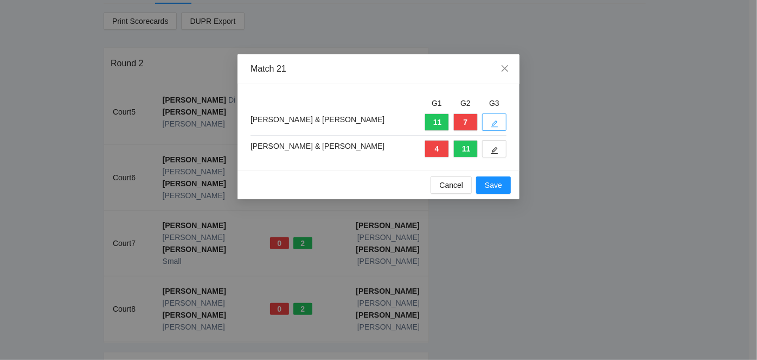
click at [492, 119] on span "edit" at bounding box center [495, 123] width 8 height 8
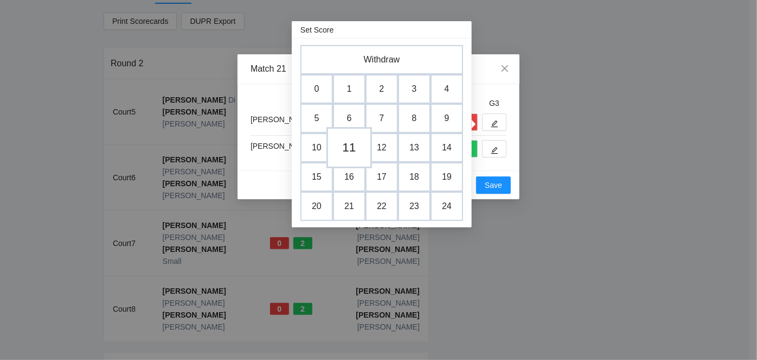
click at [351, 143] on td "11" at bounding box center [349, 147] width 46 height 41
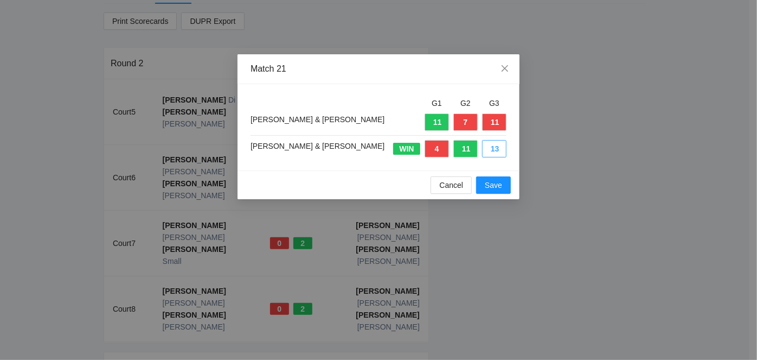
click at [487, 147] on button "13" at bounding box center [494, 148] width 24 height 17
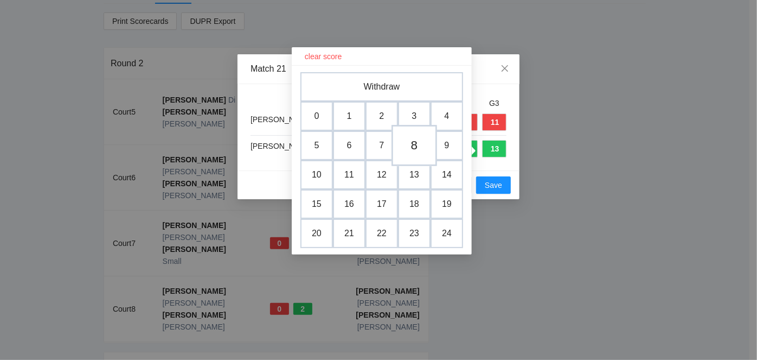
click at [419, 143] on td "8" at bounding box center [415, 145] width 46 height 41
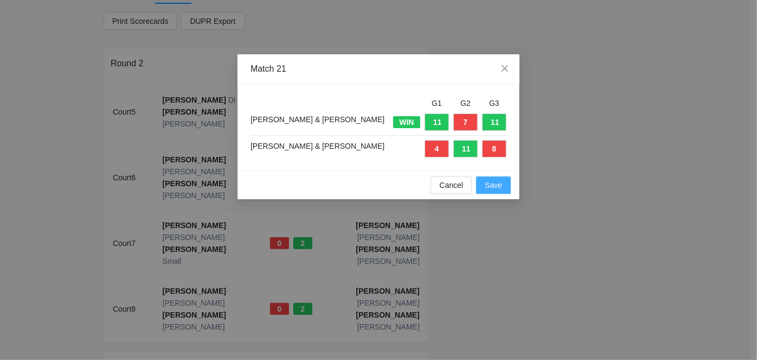
click at [502, 185] on span "Save" at bounding box center [493, 185] width 17 height 12
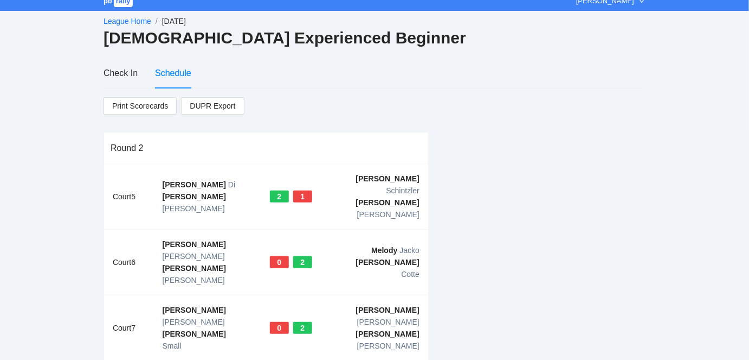
scroll to position [0, 0]
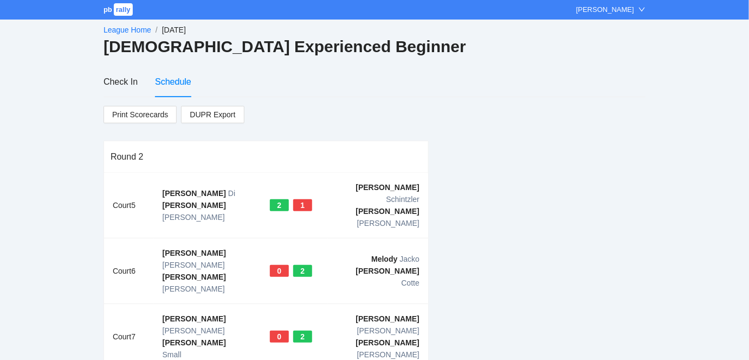
click at [121, 25] on link "League Home" at bounding box center [128, 29] width 48 height 9
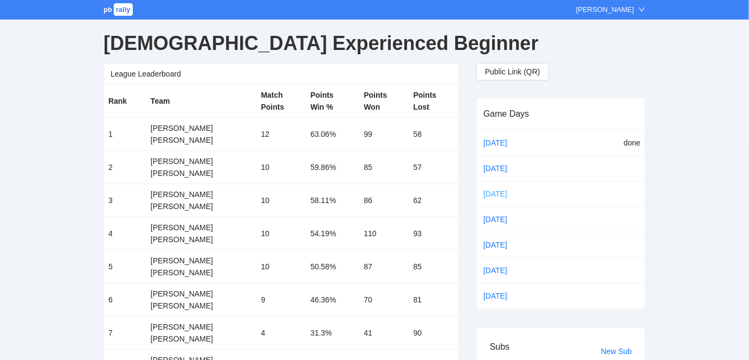
click at [491, 191] on link "Sep 29" at bounding box center [505, 193] width 46 height 16
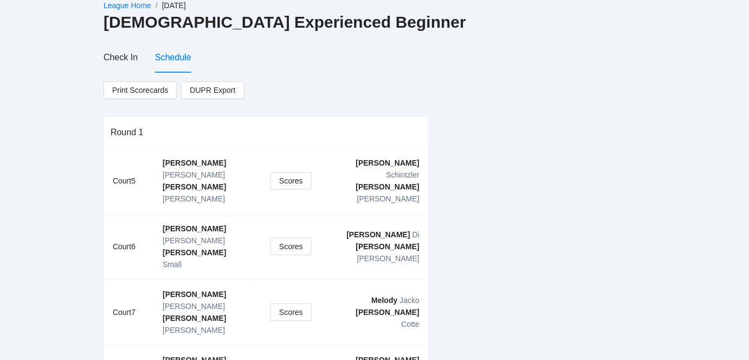
scroll to position [66, 0]
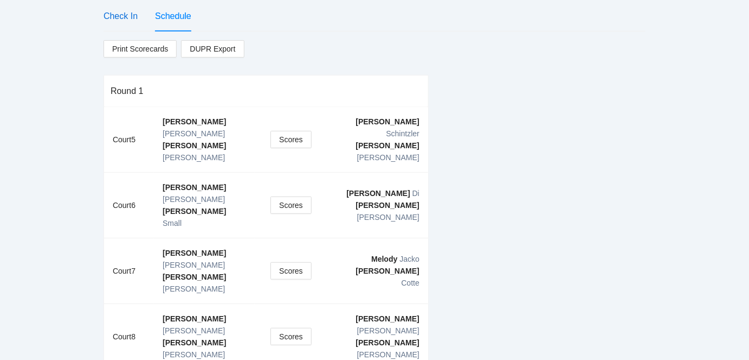
click at [115, 13] on div "Check In" at bounding box center [121, 16] width 34 height 14
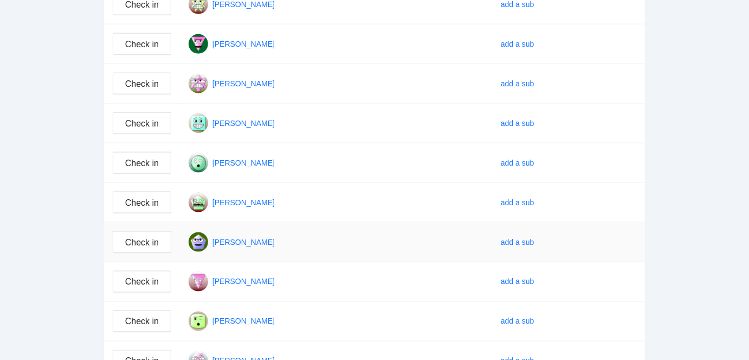
scroll to position [444, 0]
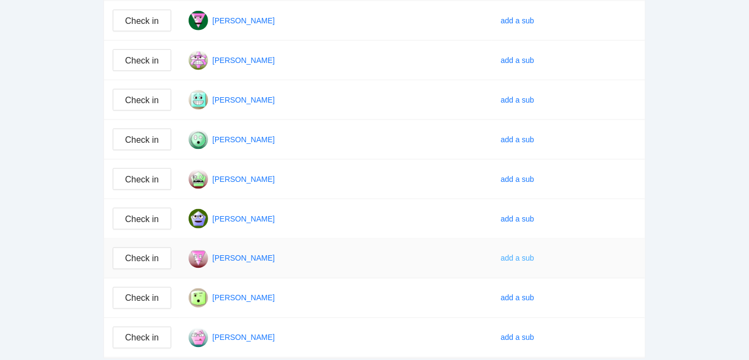
click at [531, 255] on div "add a sub" at bounding box center [518, 258] width 34 height 12
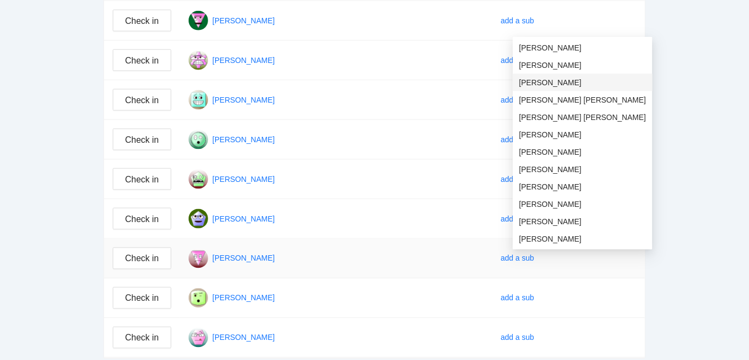
click at [533, 79] on span "Dawn Sabo" at bounding box center [582, 82] width 127 height 12
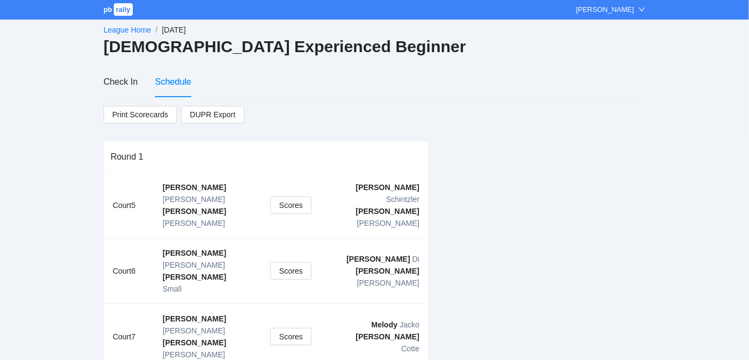
click at [125, 29] on link "League Home" at bounding box center [128, 29] width 48 height 9
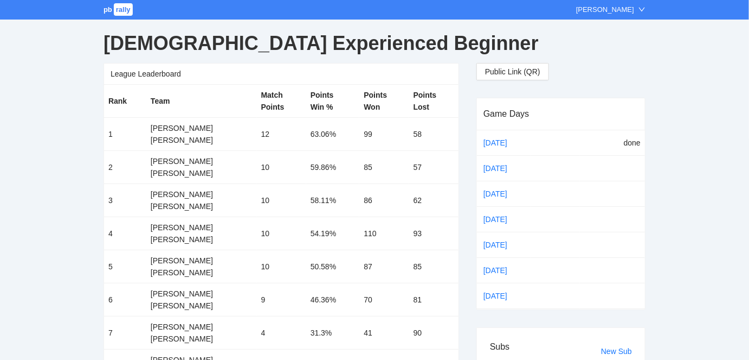
click at [109, 10] on span "pb" at bounding box center [108, 9] width 9 height 8
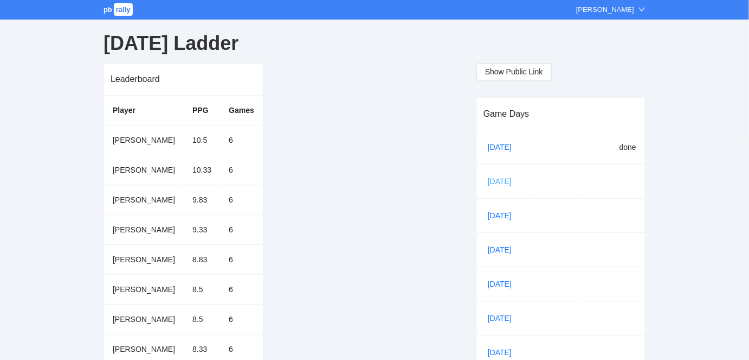
click at [497, 177] on link "[DATE]" at bounding box center [504, 181] width 37 height 16
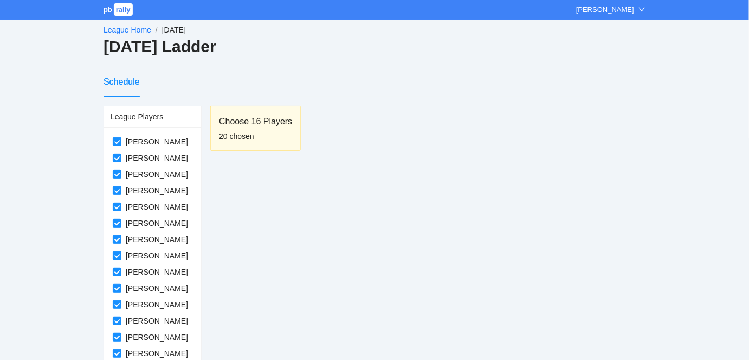
click at [129, 28] on link "League Home" at bounding box center [128, 29] width 48 height 9
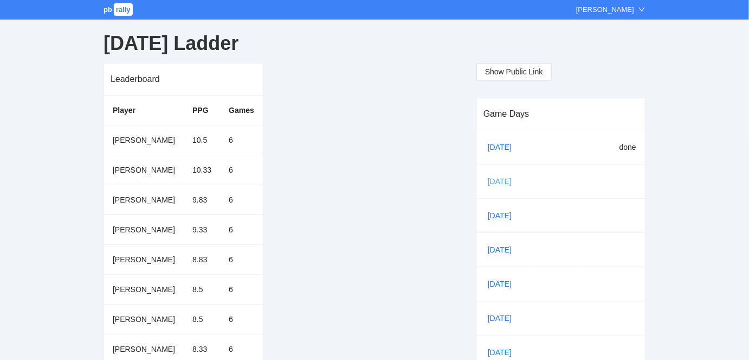
click at [497, 177] on link "[DATE]" at bounding box center [504, 181] width 37 height 16
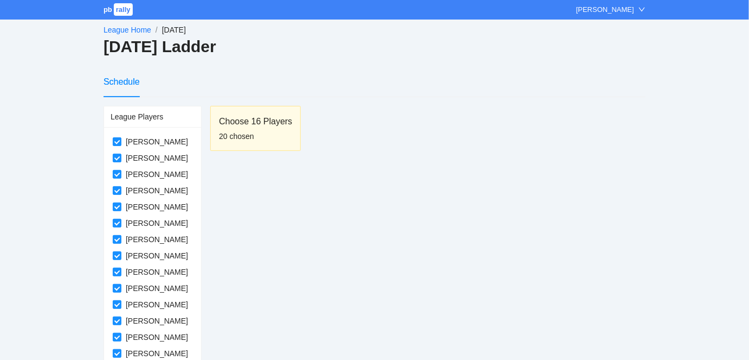
click at [121, 79] on div "Schedule" at bounding box center [122, 82] width 36 height 14
click at [120, 28] on link "League Home" at bounding box center [128, 29] width 48 height 9
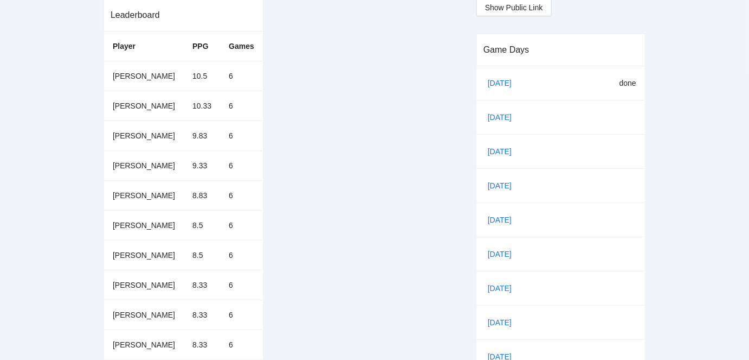
scroll to position [66, 0]
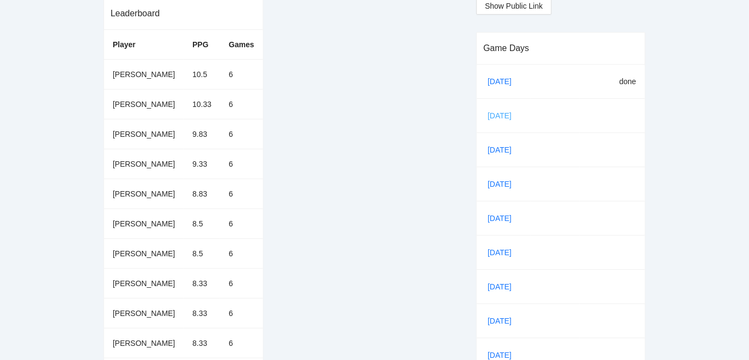
click at [491, 111] on link "[DATE]" at bounding box center [504, 115] width 37 height 16
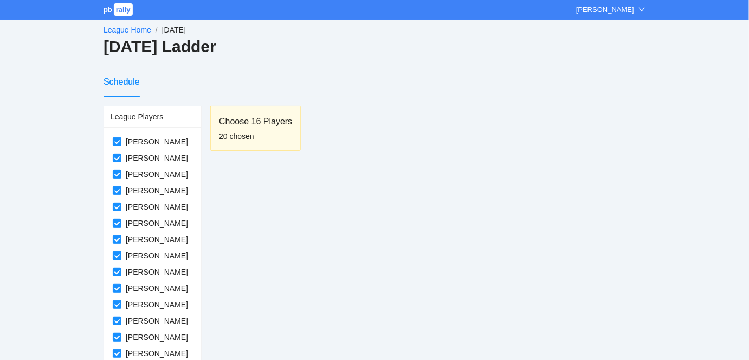
click at [120, 28] on link "League Home" at bounding box center [128, 29] width 48 height 9
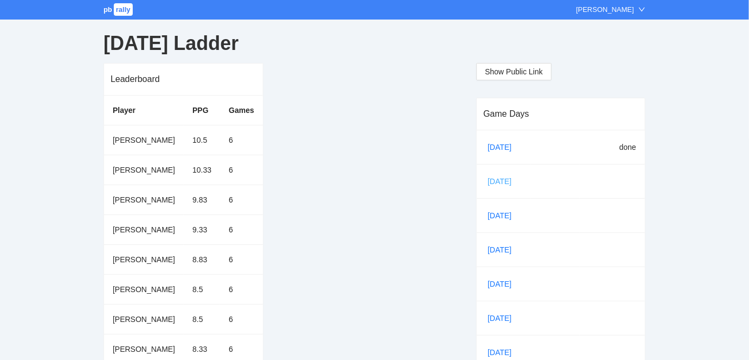
click at [497, 179] on link "[DATE]" at bounding box center [504, 181] width 37 height 16
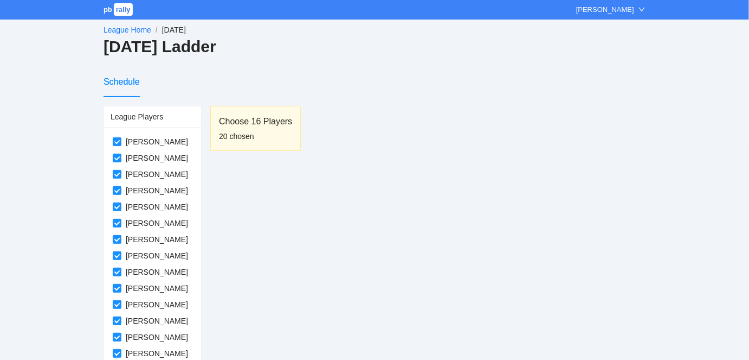
click at [127, 28] on link "League Home" at bounding box center [128, 29] width 48 height 9
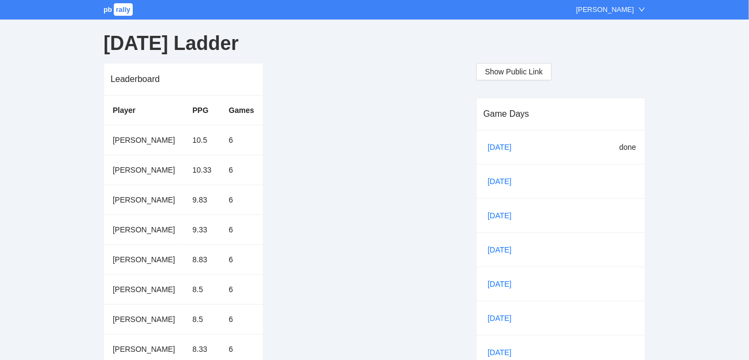
click at [108, 10] on span "pb" at bounding box center [108, 9] width 9 height 8
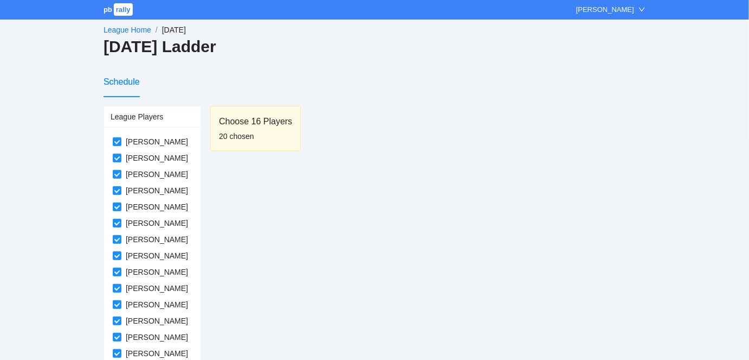
click at [116, 29] on link "League Home" at bounding box center [128, 29] width 48 height 9
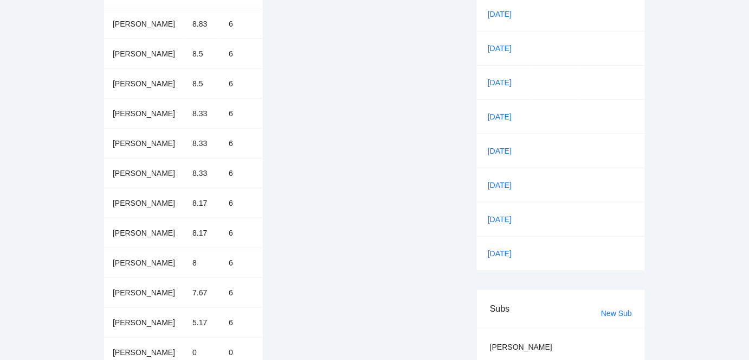
scroll to position [232, 0]
